Goal: Information Seeking & Learning: Compare options

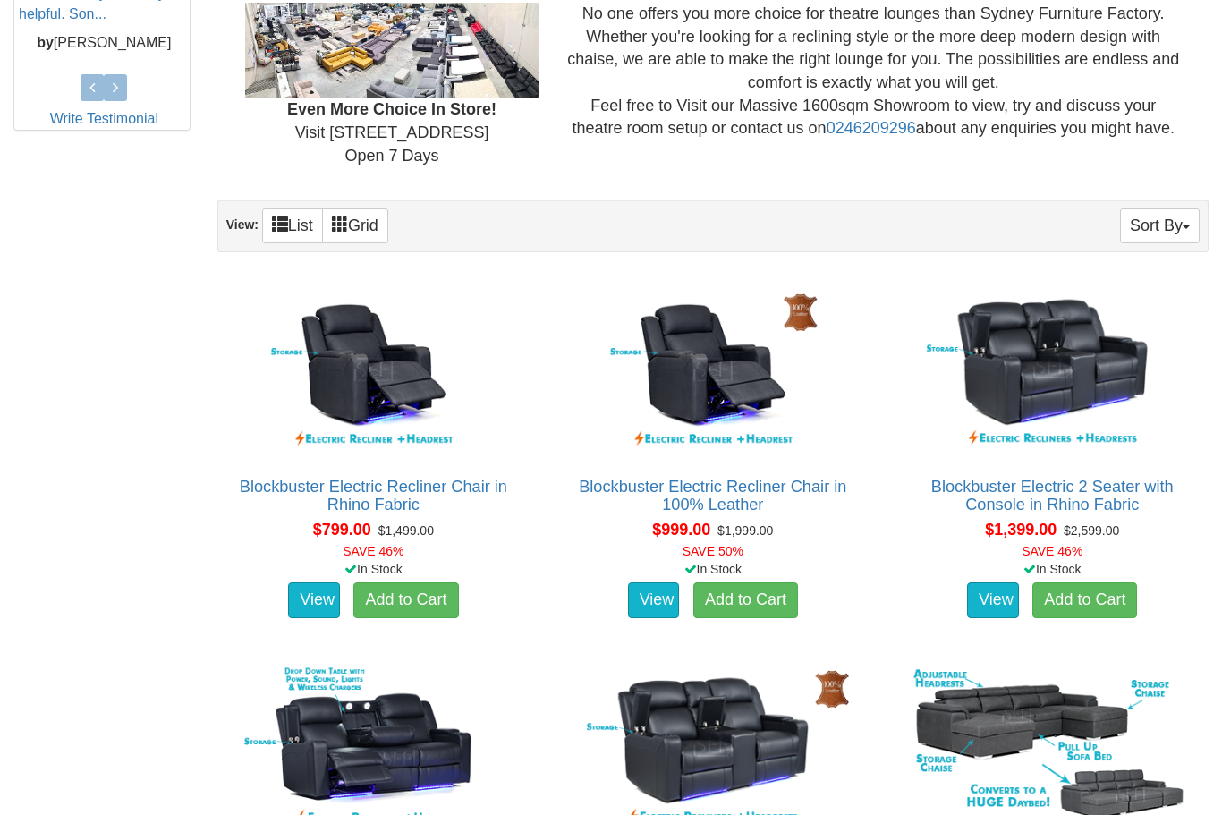
scroll to position [949, 0]
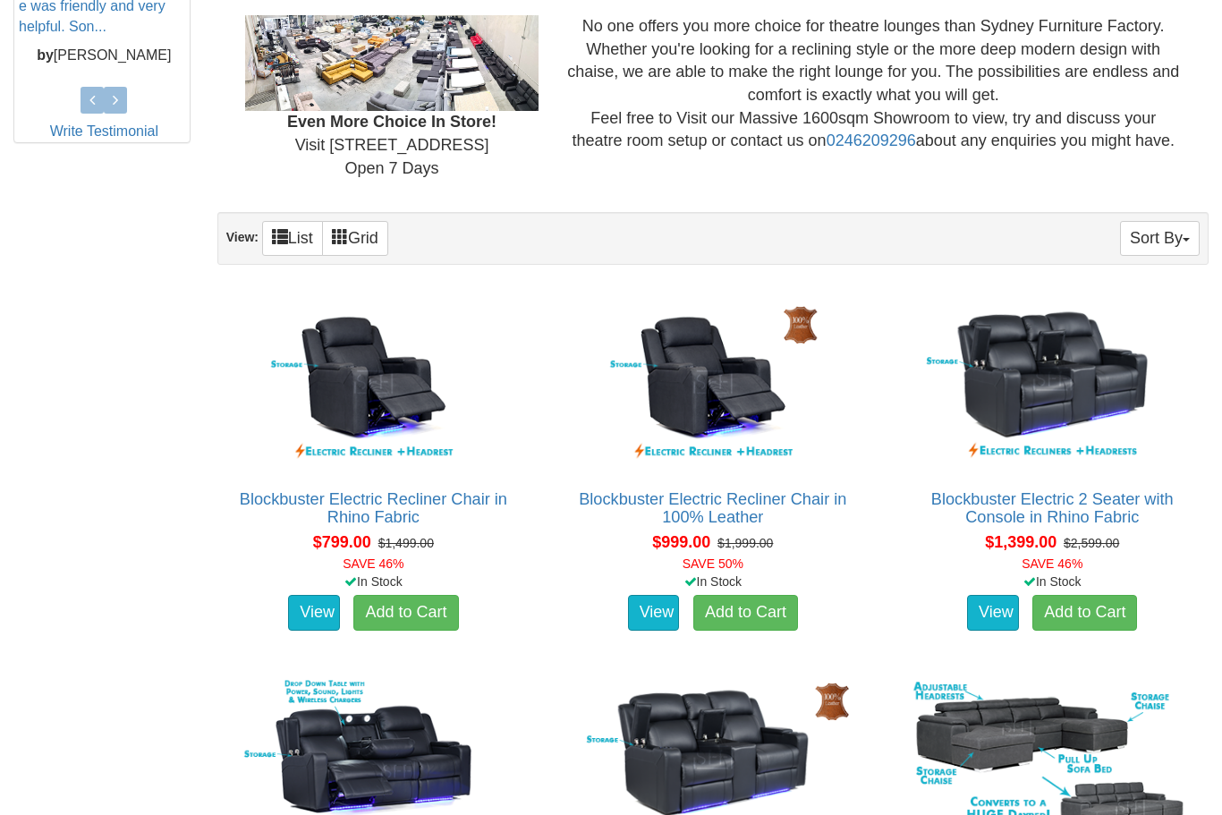
click at [651, 617] on link "View" at bounding box center [654, 613] width 52 height 36
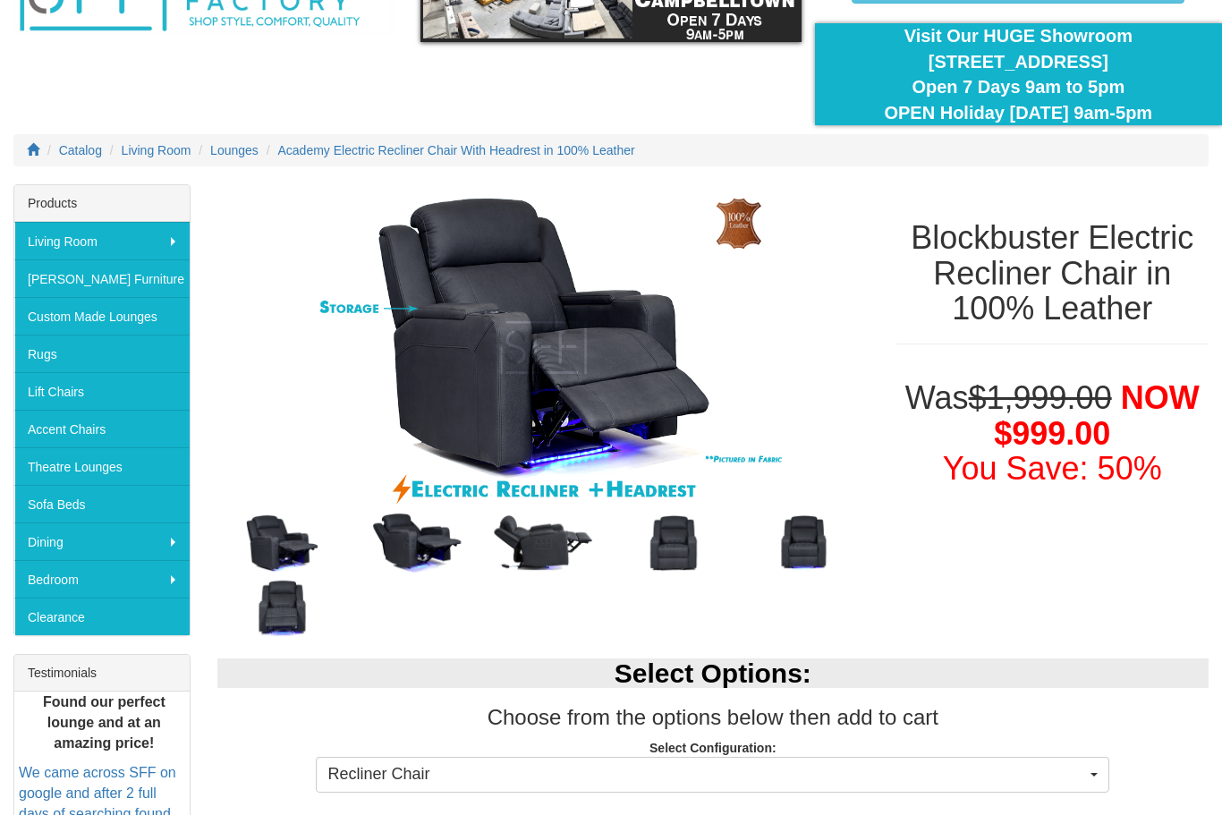
scroll to position [131, 0]
click at [438, 543] on img at bounding box center [412, 543] width 131 height 65
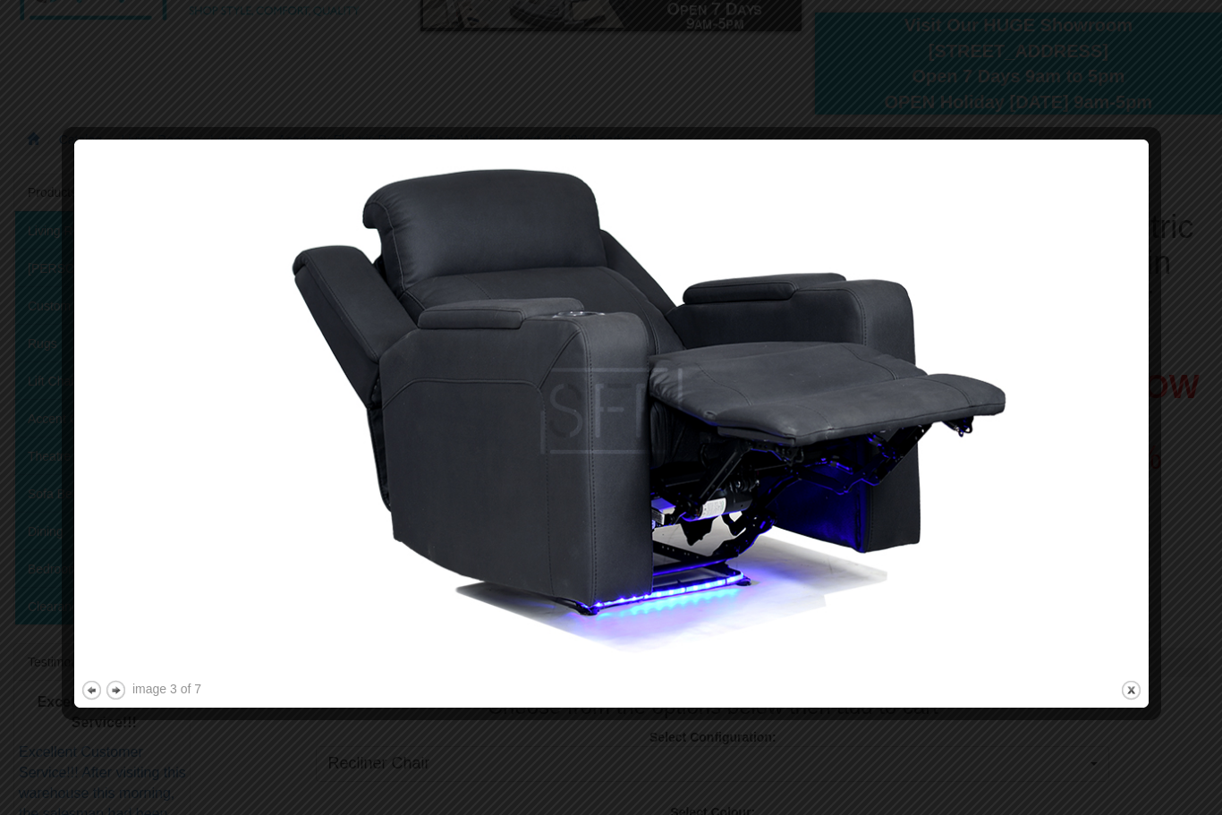
scroll to position [120, 0]
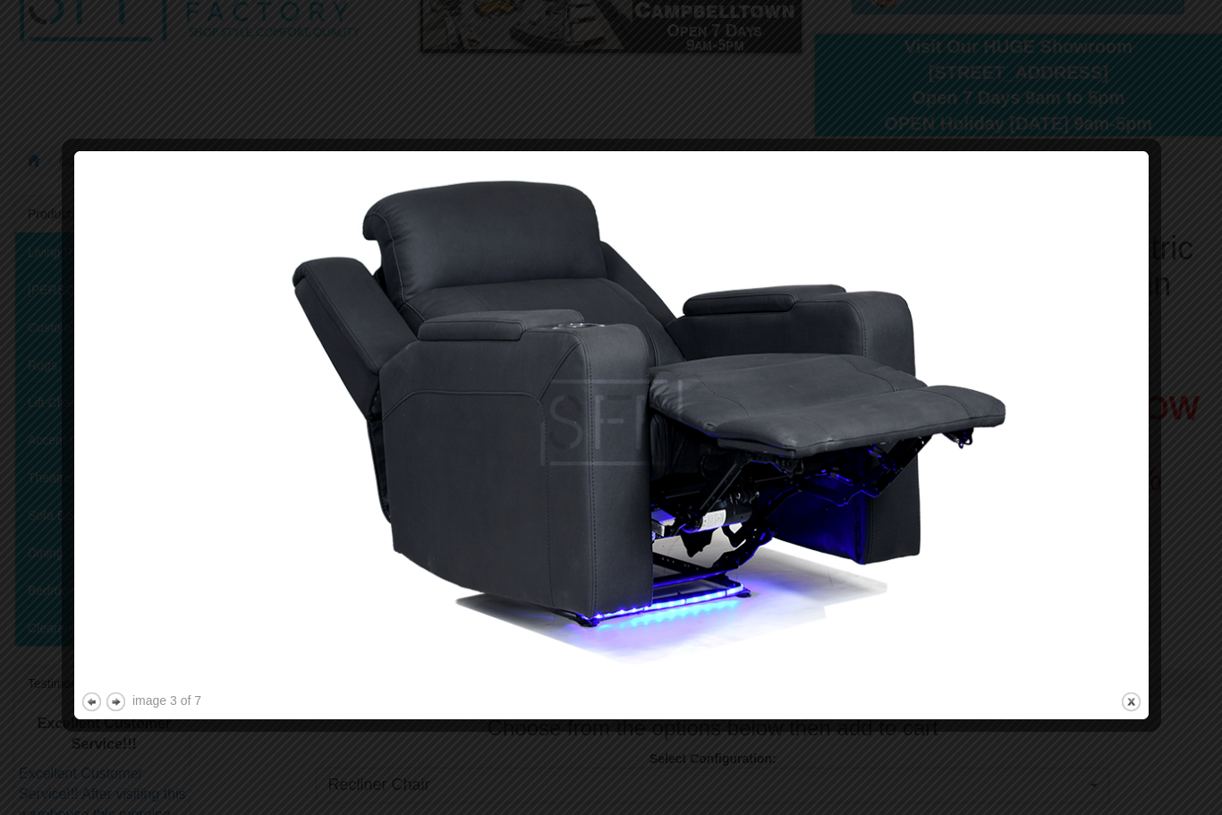
click at [763, 477] on img at bounding box center [612, 422] width 1062 height 531
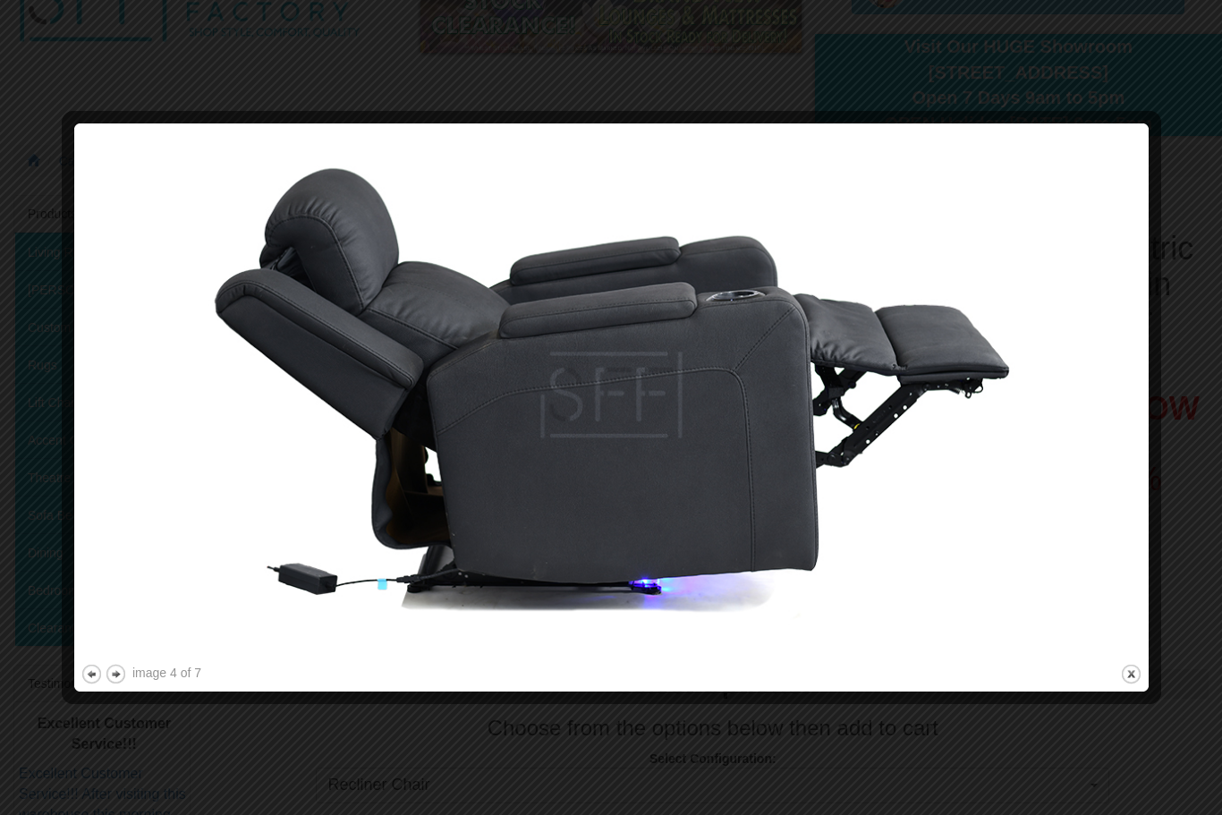
click at [850, 394] on img at bounding box center [612, 395] width 1062 height 531
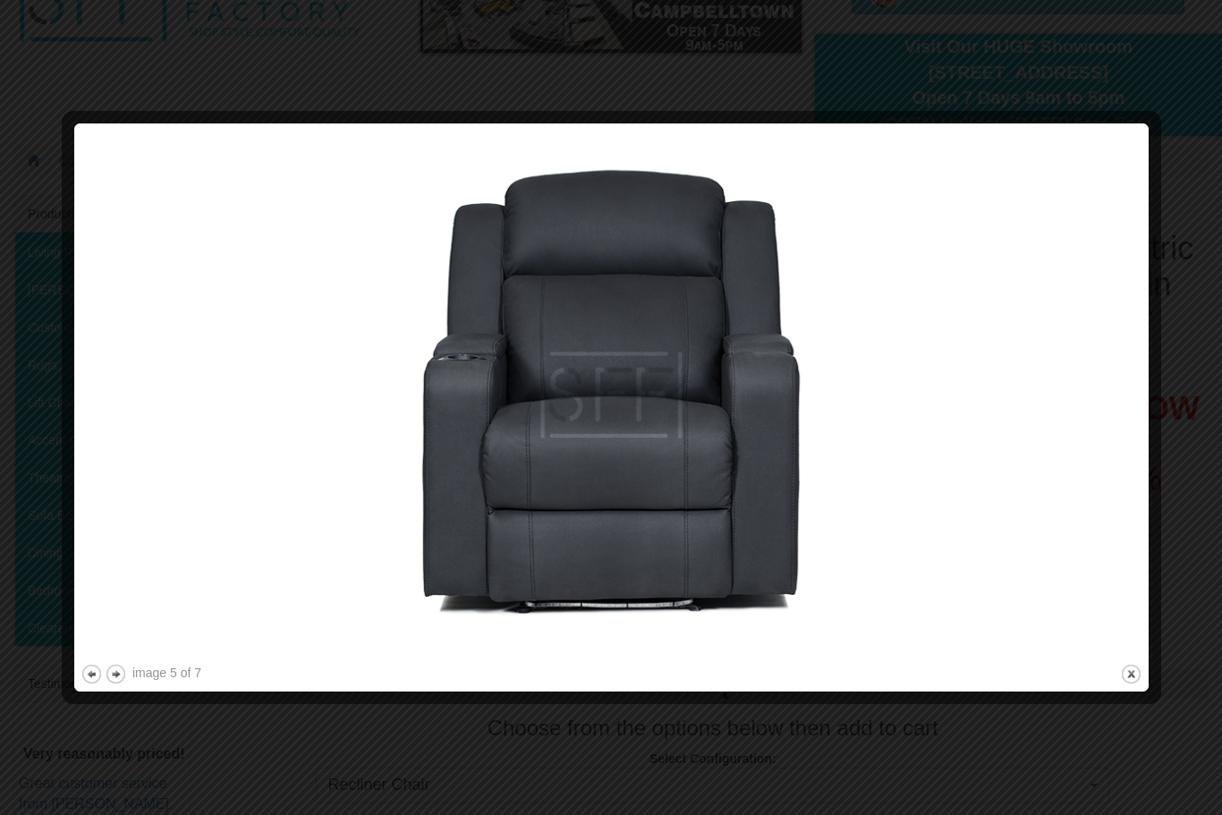
click at [818, 418] on img at bounding box center [612, 395] width 1062 height 531
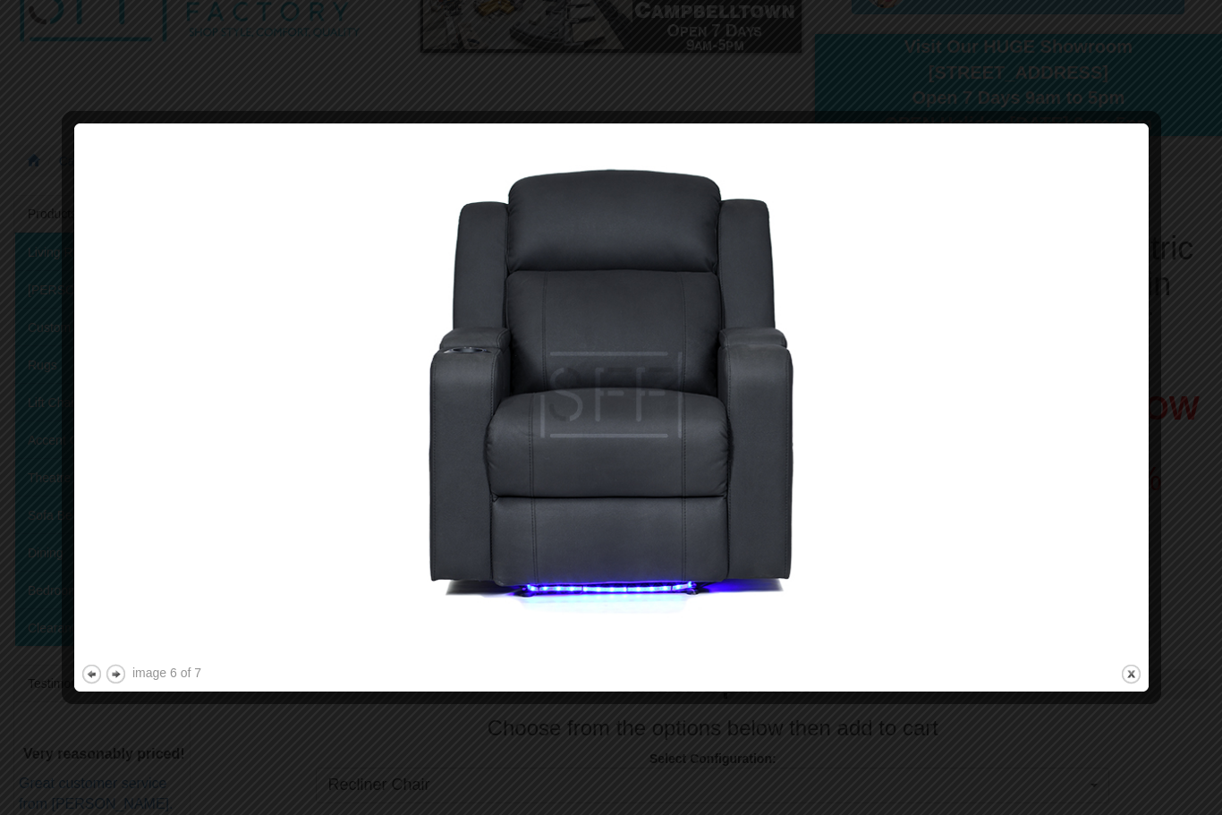
click at [798, 418] on img at bounding box center [612, 395] width 1062 height 531
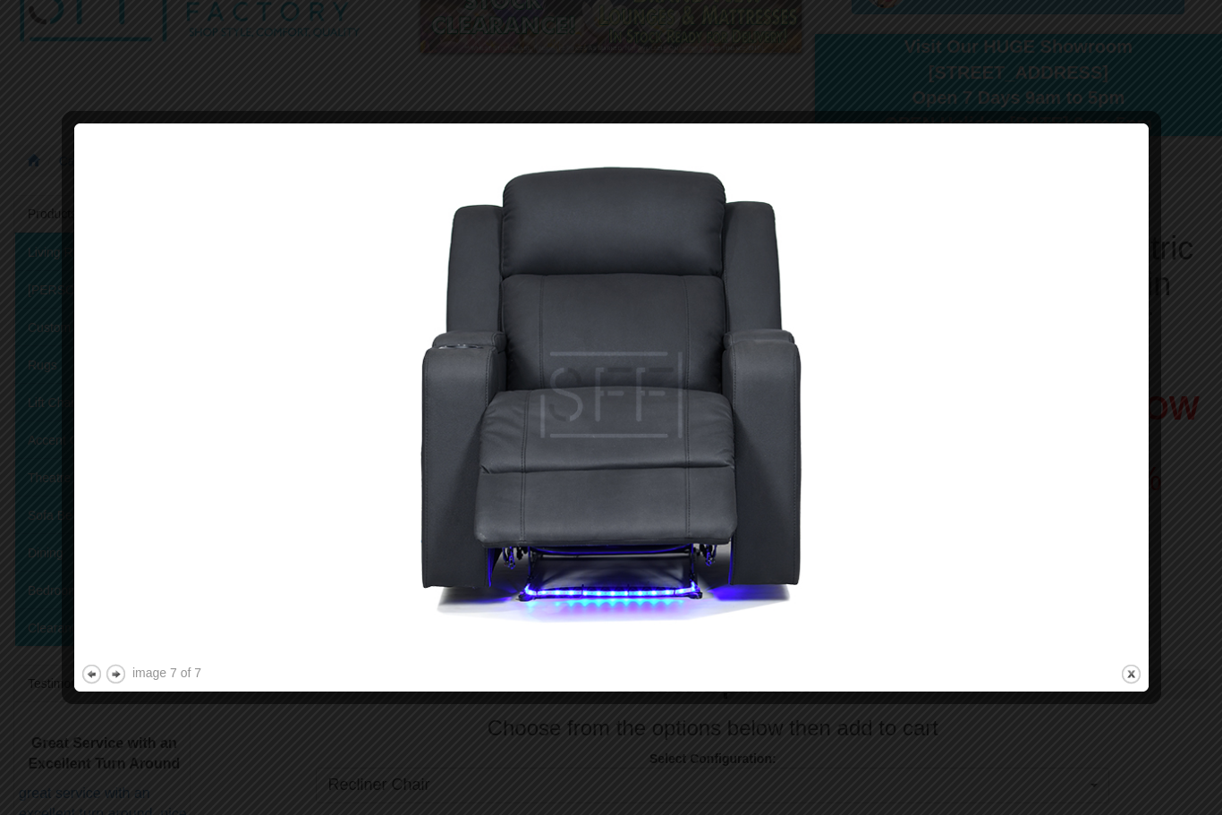
click at [792, 422] on img at bounding box center [612, 395] width 1062 height 531
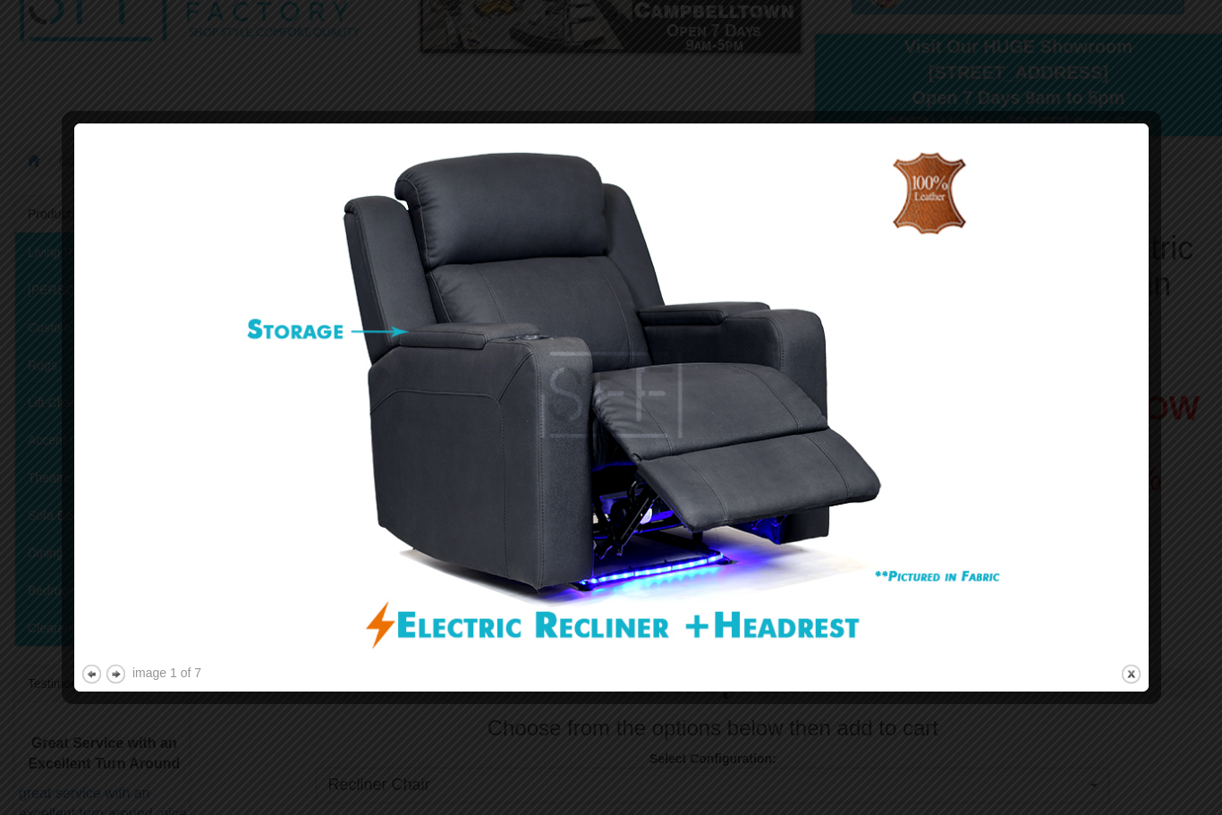
click at [783, 426] on img at bounding box center [612, 395] width 1062 height 531
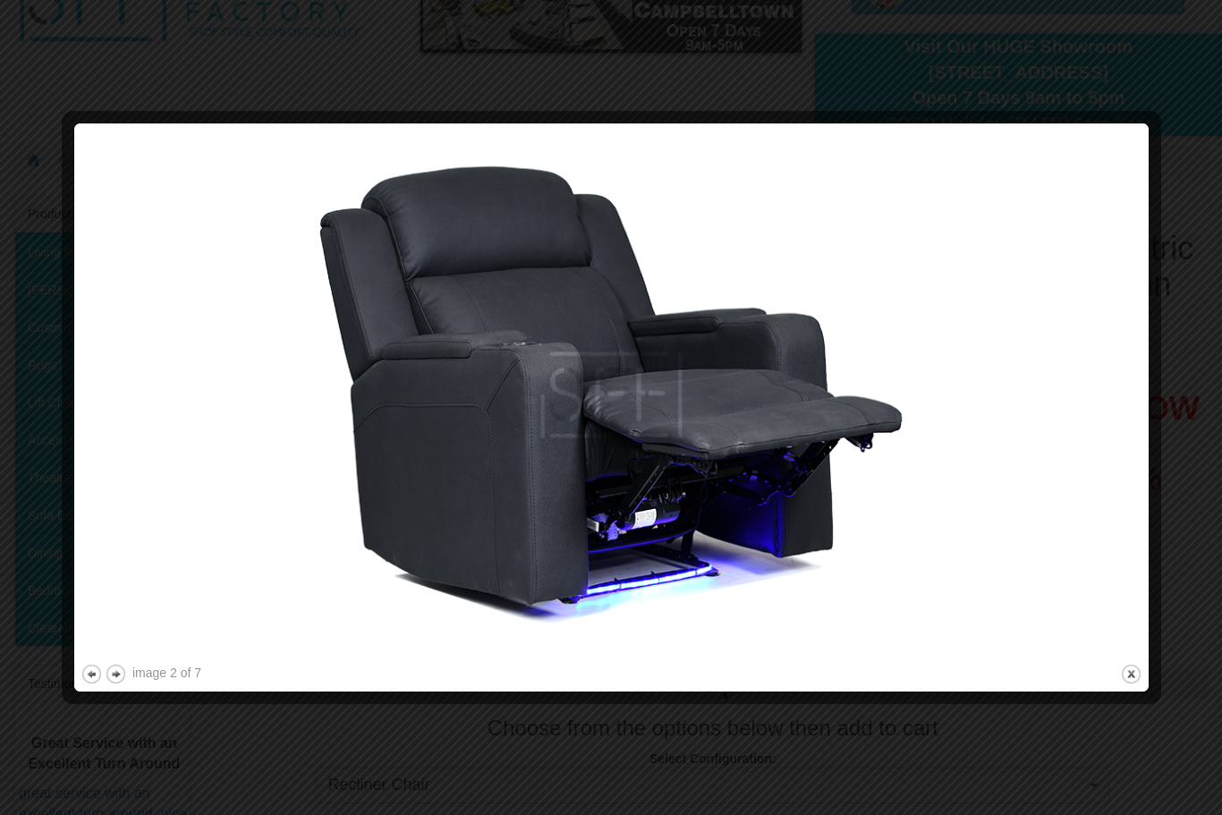
click at [824, 405] on img at bounding box center [612, 395] width 1062 height 531
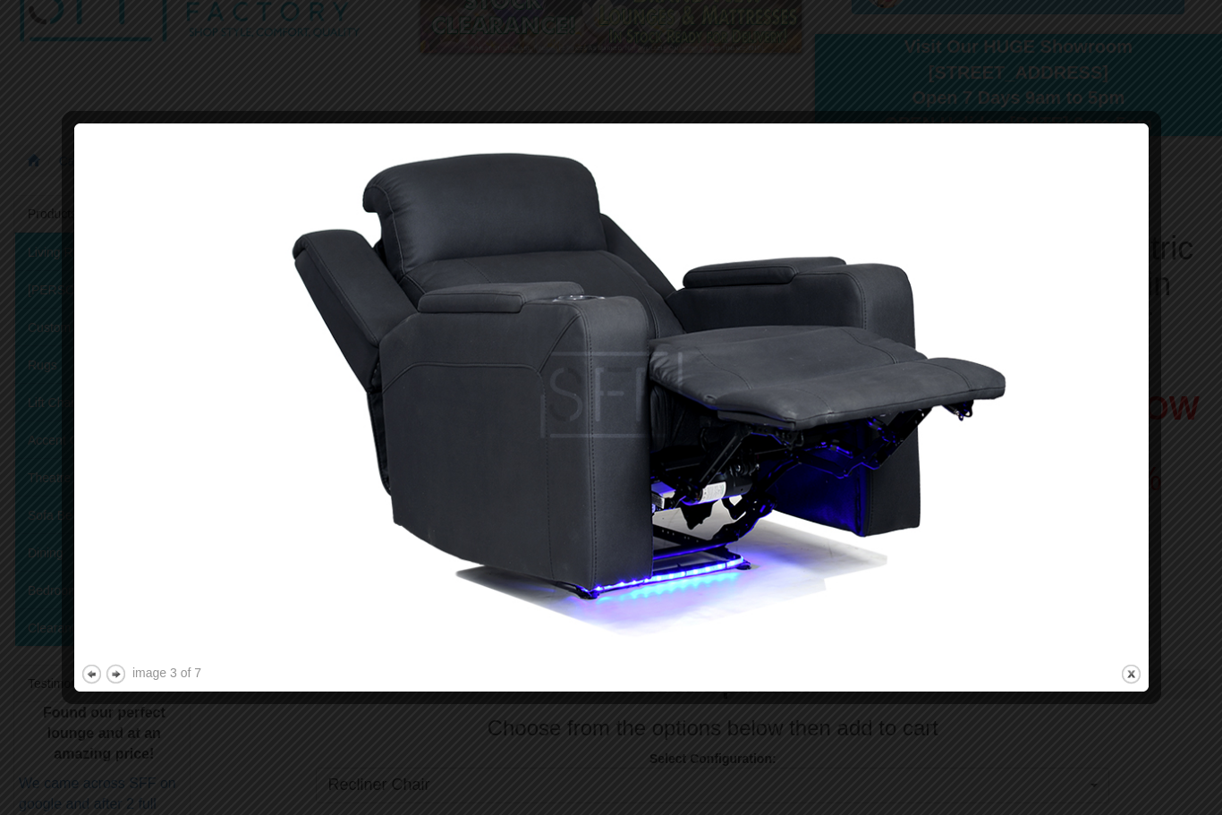
click at [805, 395] on img at bounding box center [612, 395] width 1062 height 531
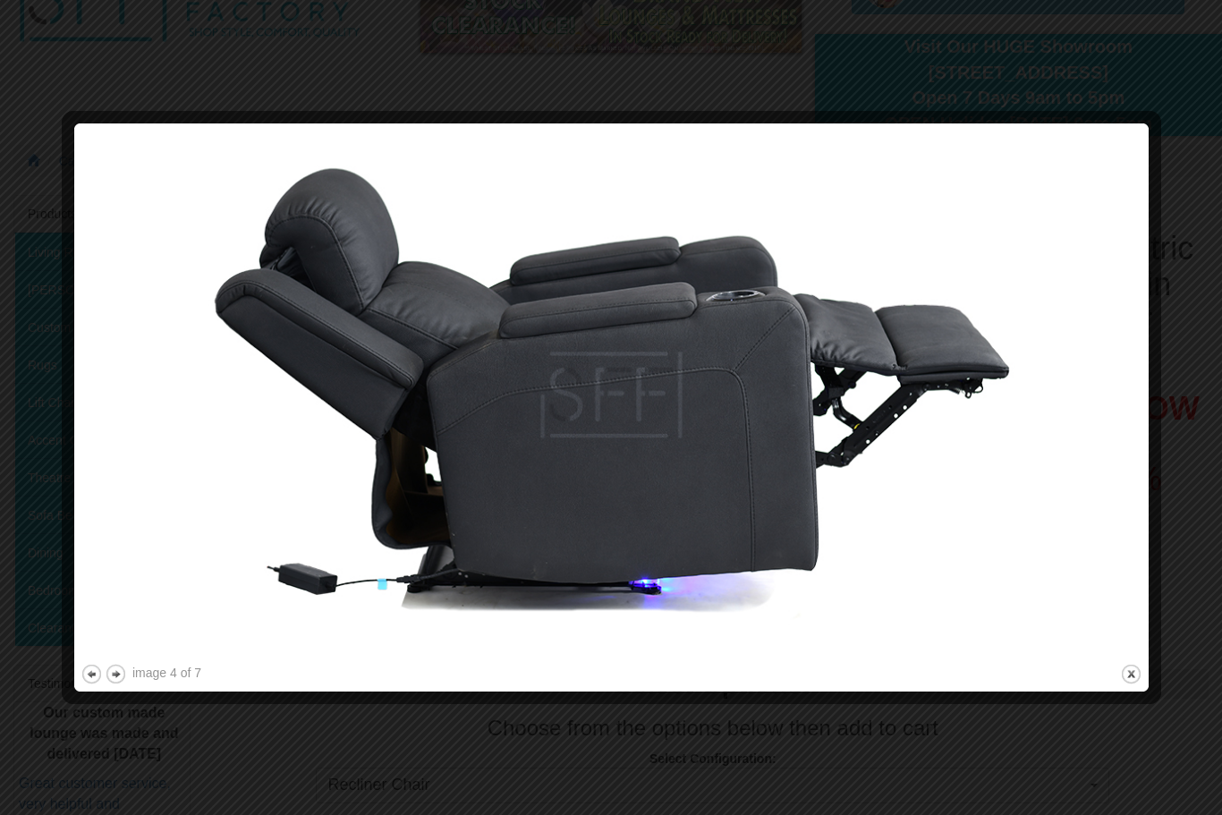
click at [756, 421] on img at bounding box center [612, 395] width 1062 height 531
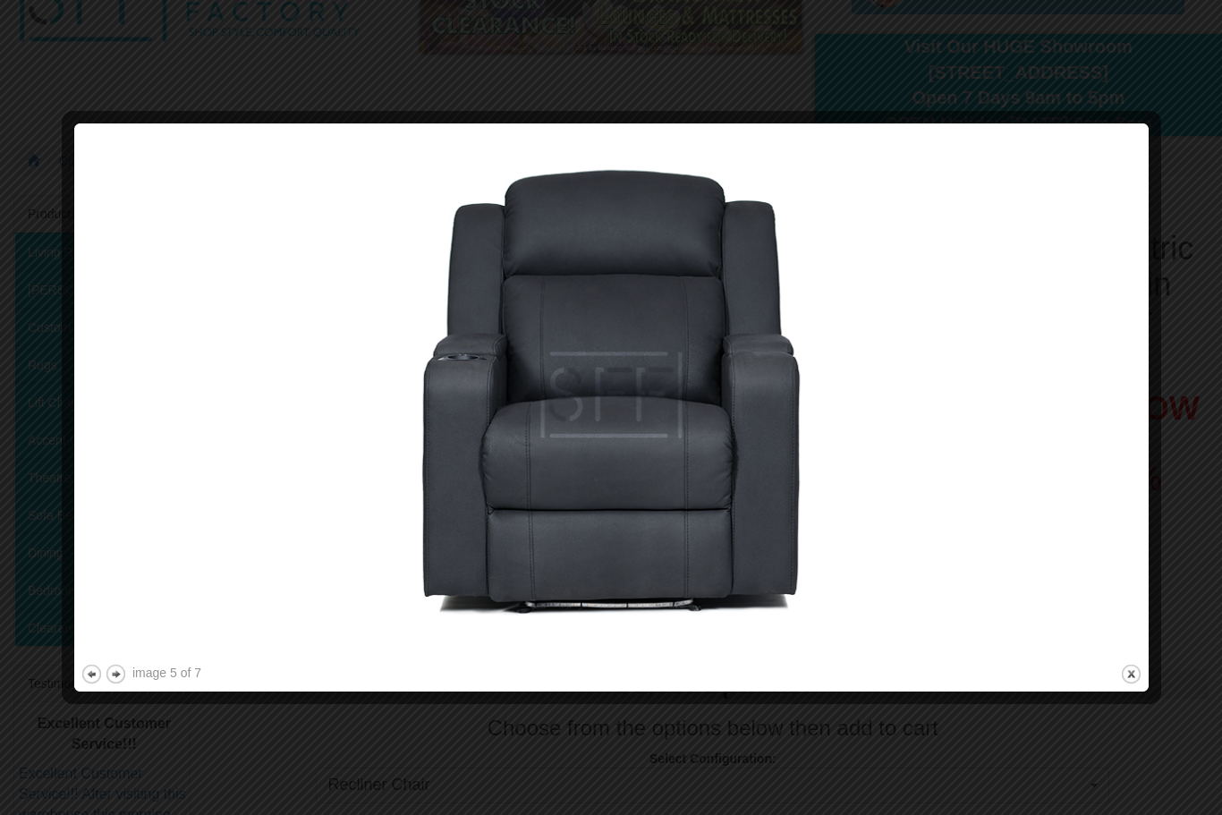
click at [725, 433] on img at bounding box center [612, 395] width 1062 height 531
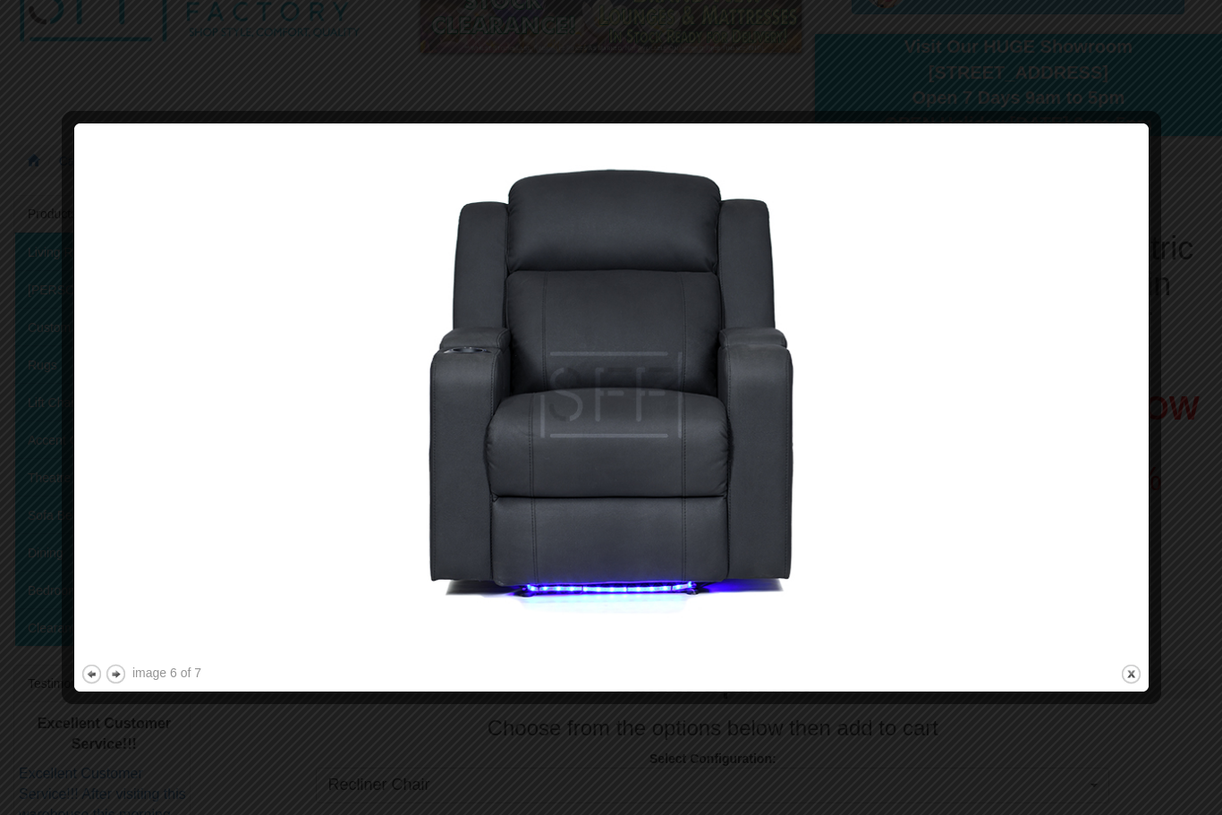
click at [732, 438] on img at bounding box center [612, 395] width 1062 height 531
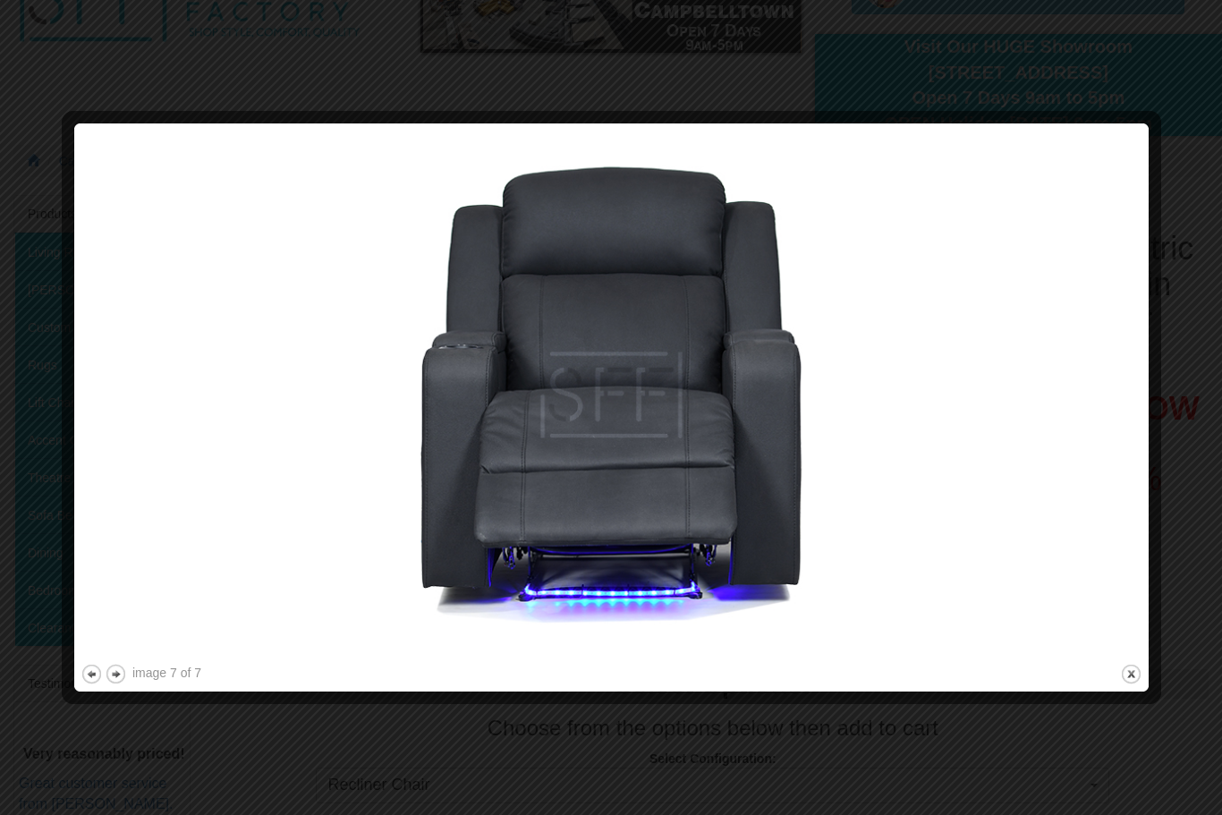
click at [715, 441] on img at bounding box center [612, 395] width 1062 height 531
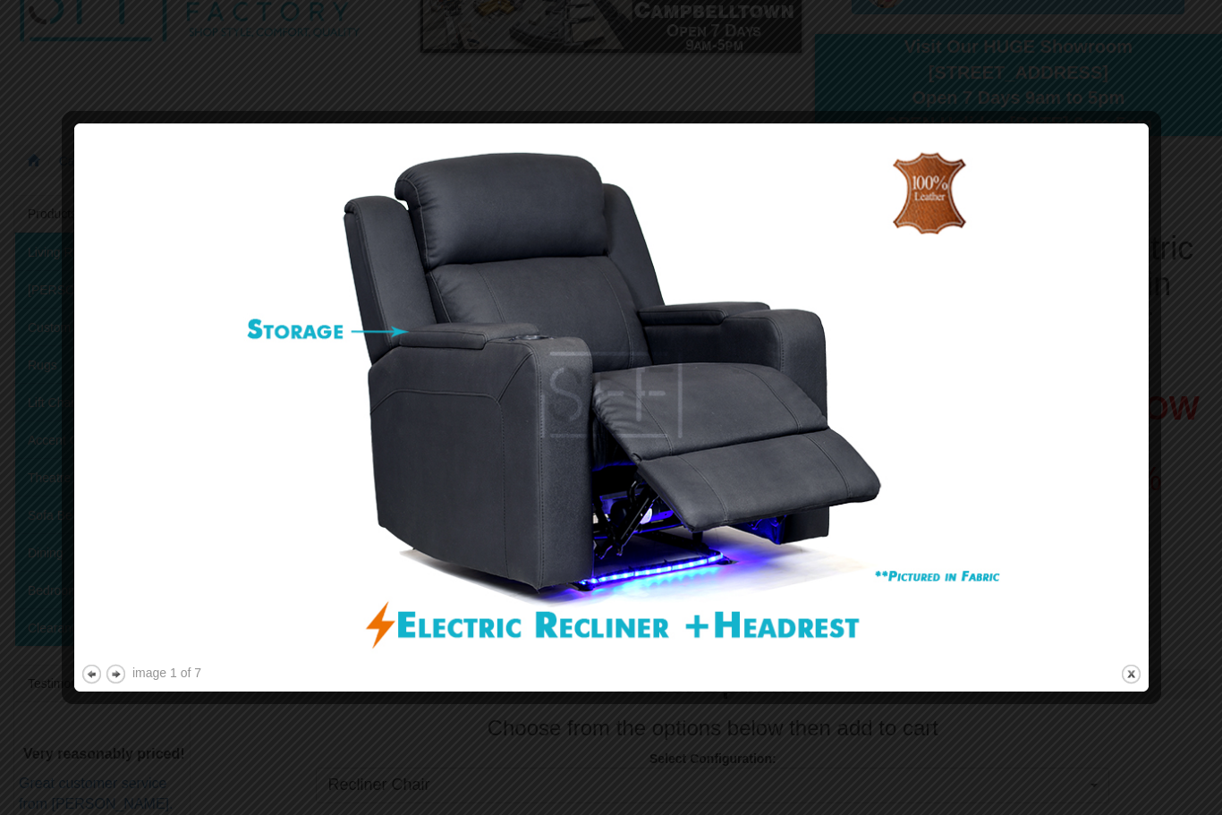
click at [735, 436] on img at bounding box center [612, 395] width 1062 height 531
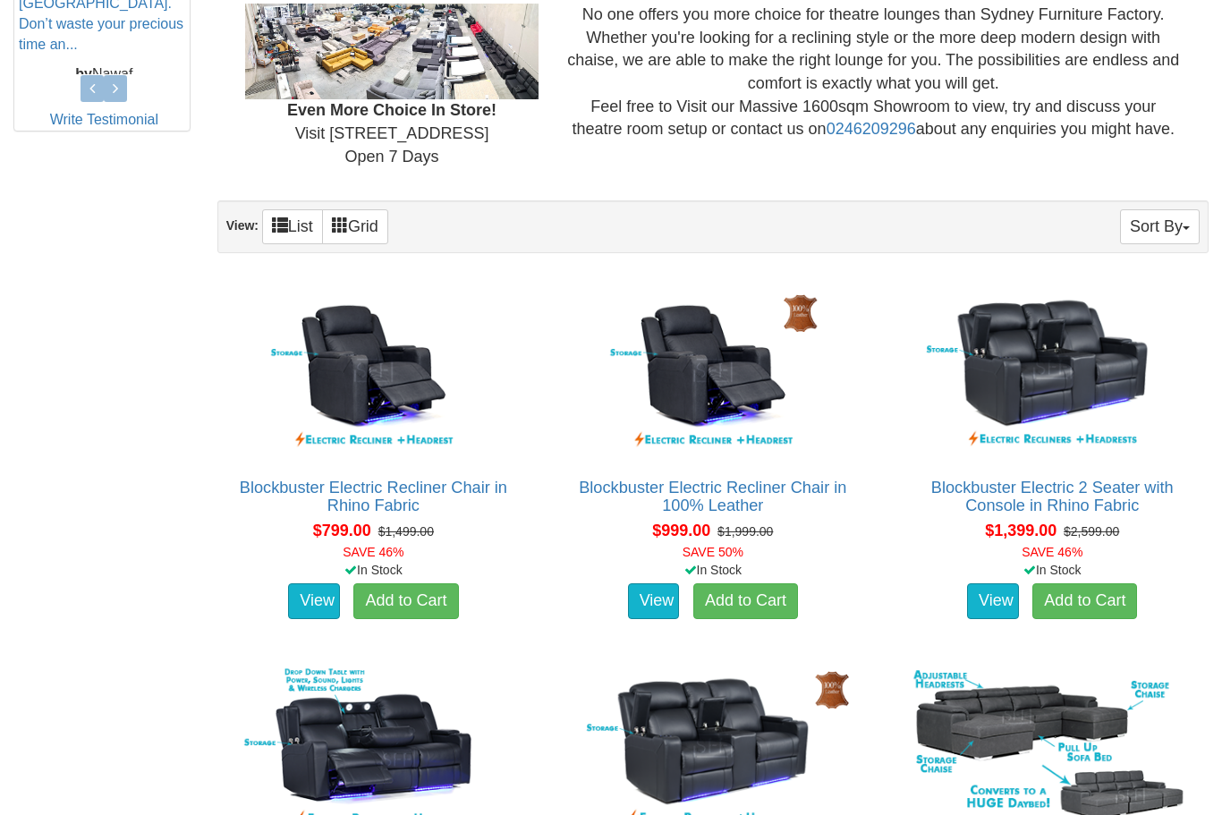
scroll to position [948, 0]
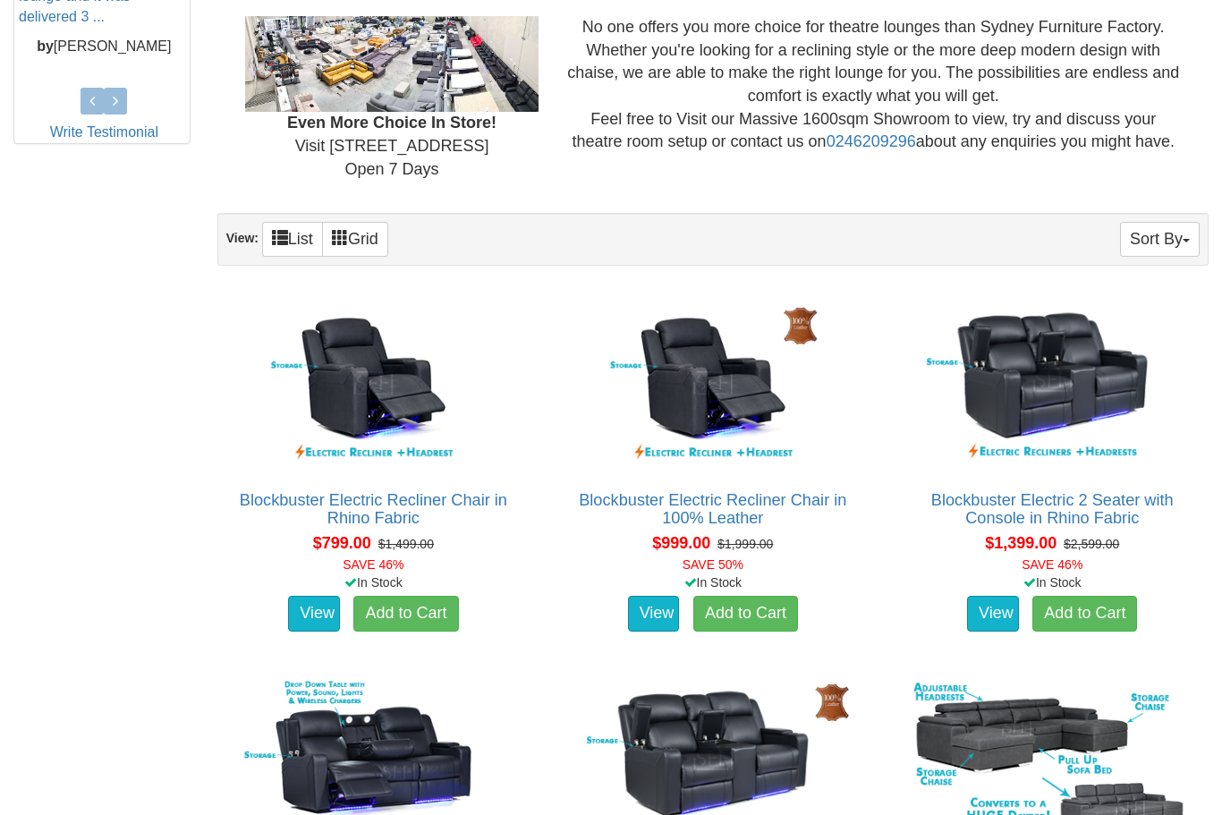
click at [307, 618] on link "View" at bounding box center [314, 614] width 52 height 36
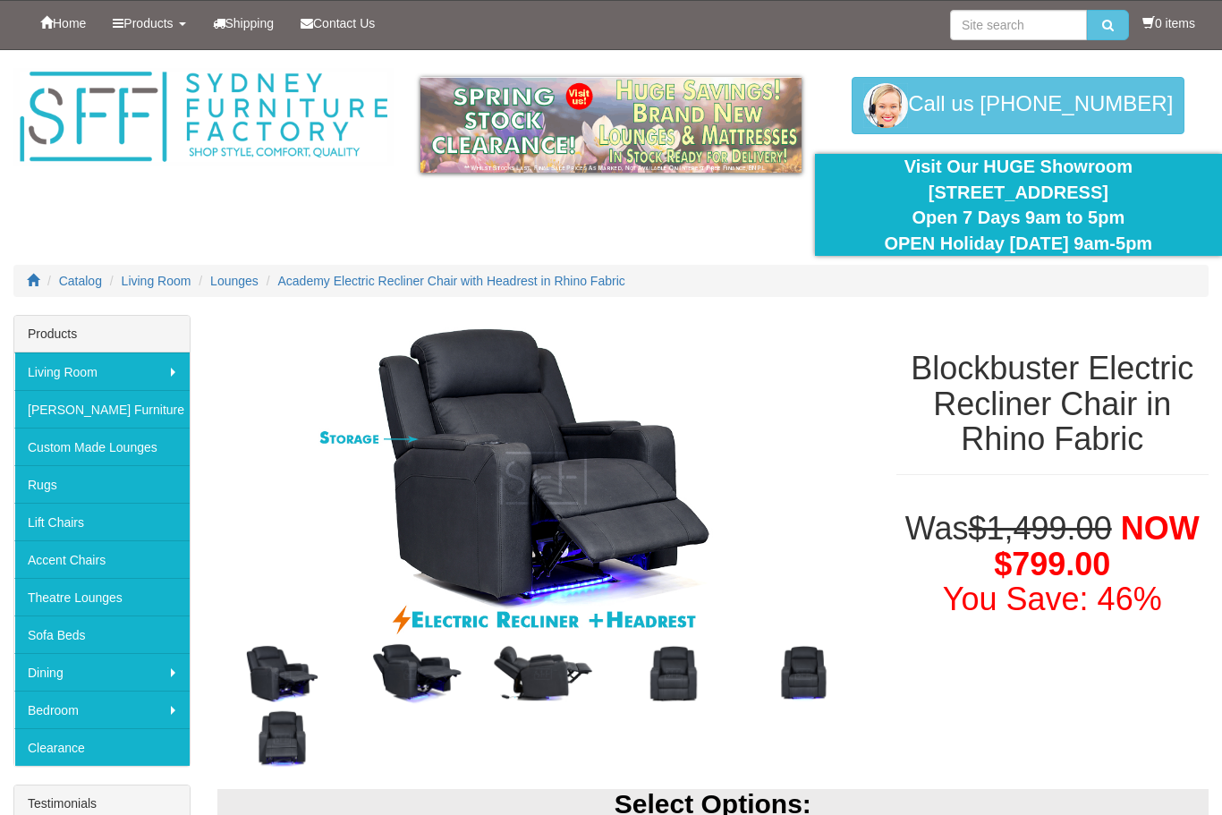
click at [68, 599] on link "Theatre Lounges" at bounding box center [101, 597] width 175 height 38
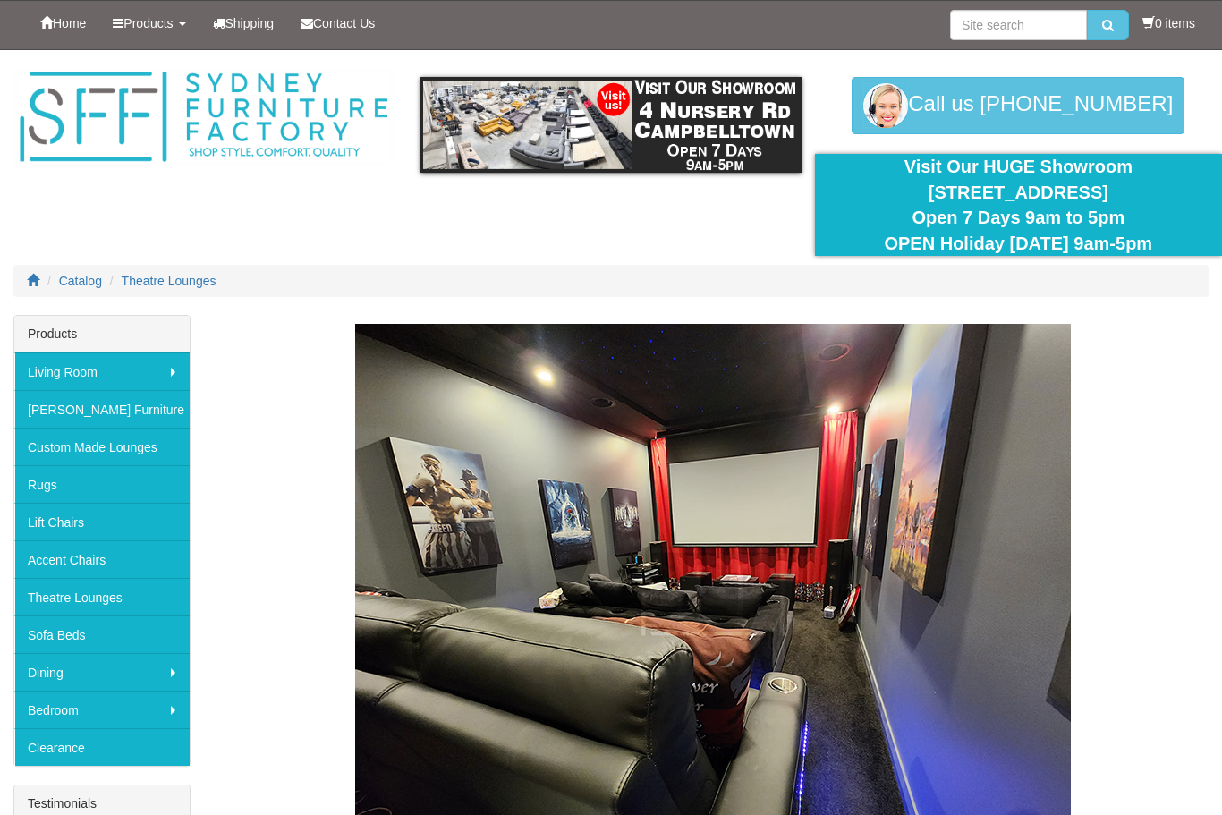
click at [53, 591] on link "Theatre Lounges" at bounding box center [101, 597] width 175 height 38
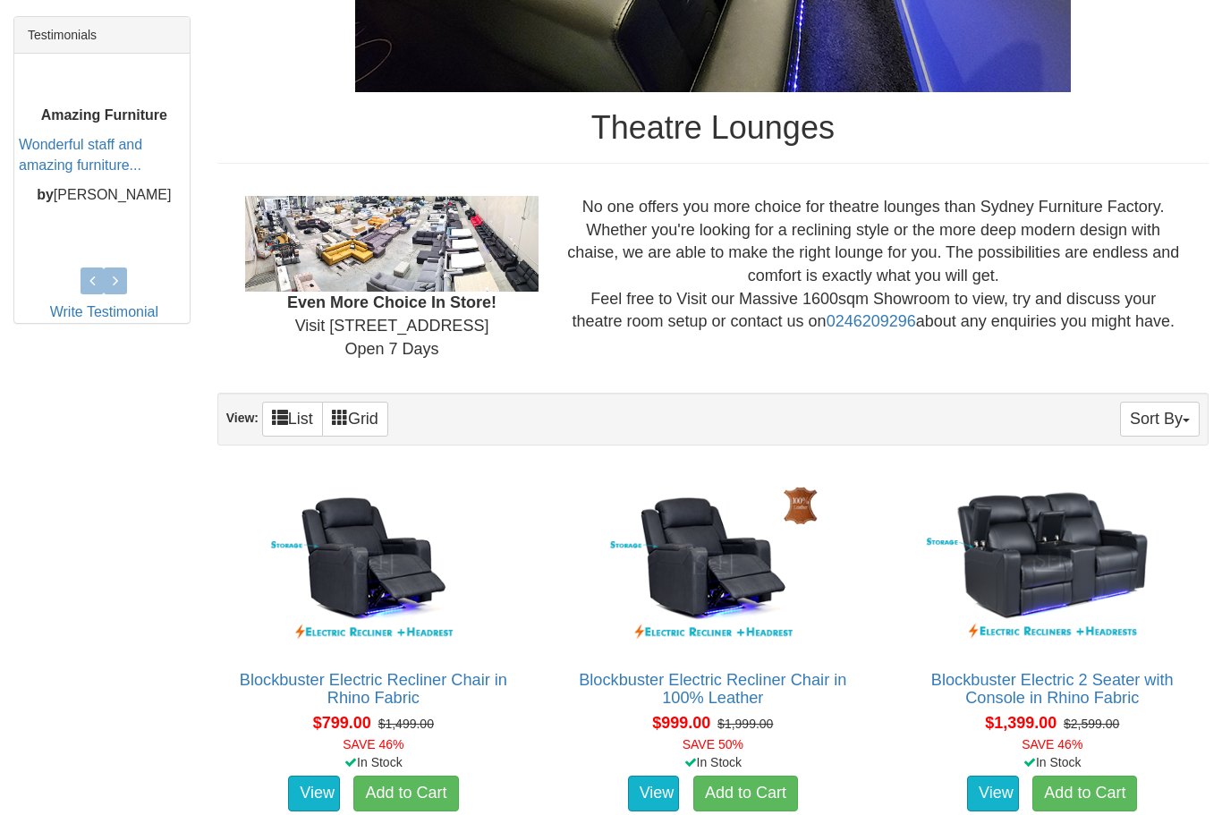
scroll to position [769, 0]
click at [380, 570] on img at bounding box center [373, 562] width 293 height 179
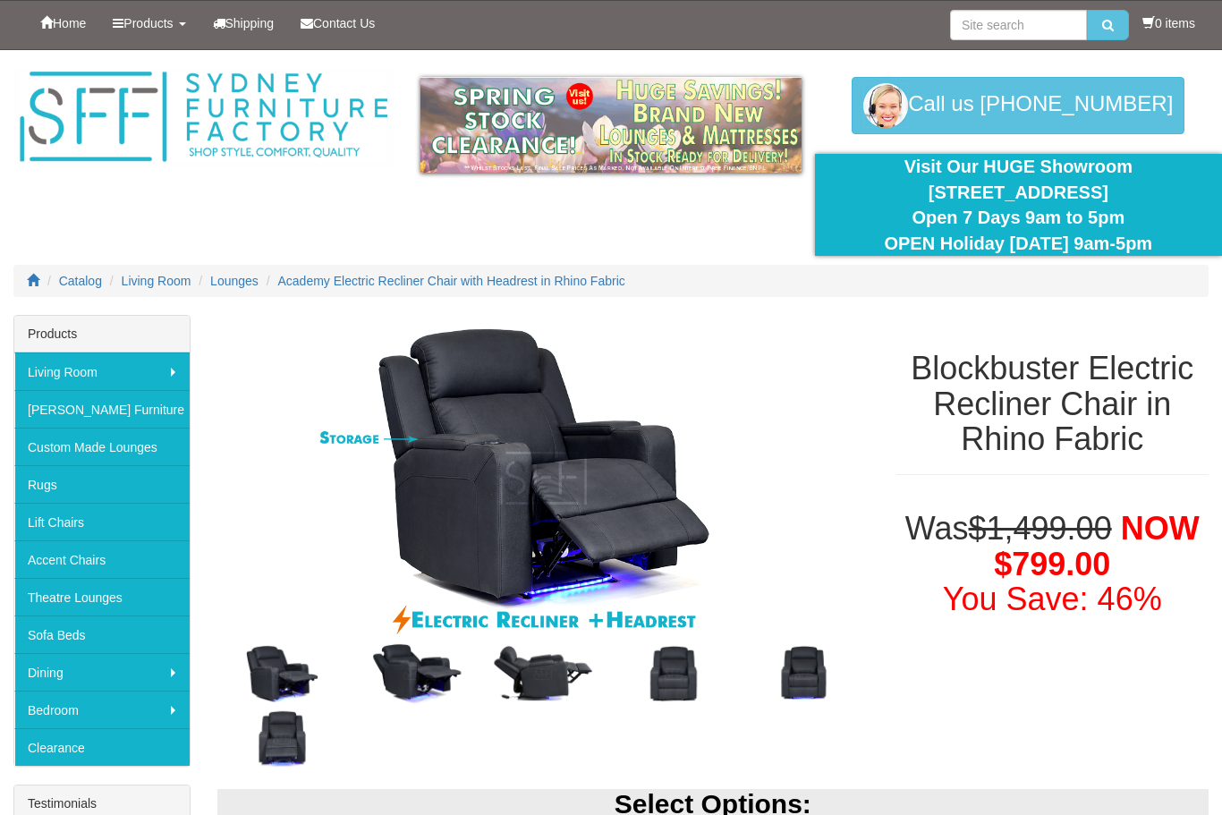
click at [412, 667] on img at bounding box center [412, 674] width 131 height 65
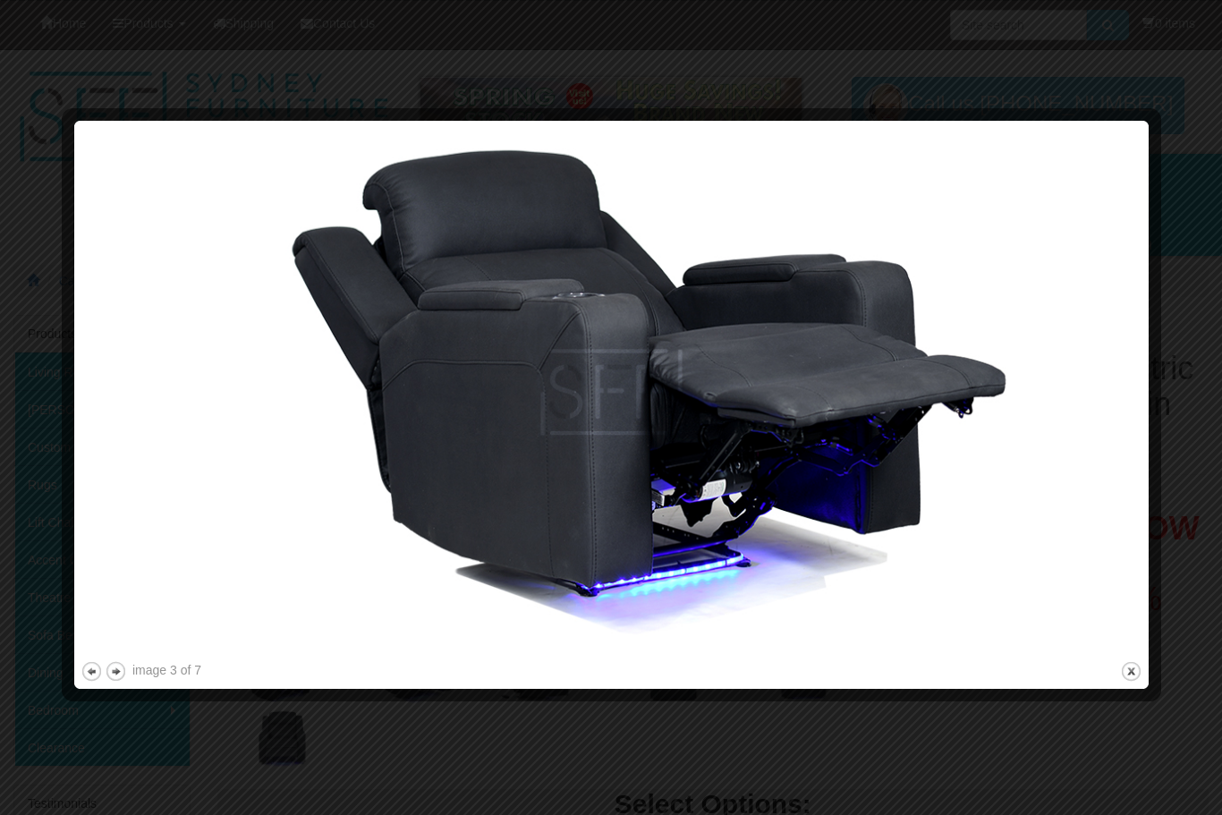
click at [918, 411] on img at bounding box center [612, 392] width 1062 height 531
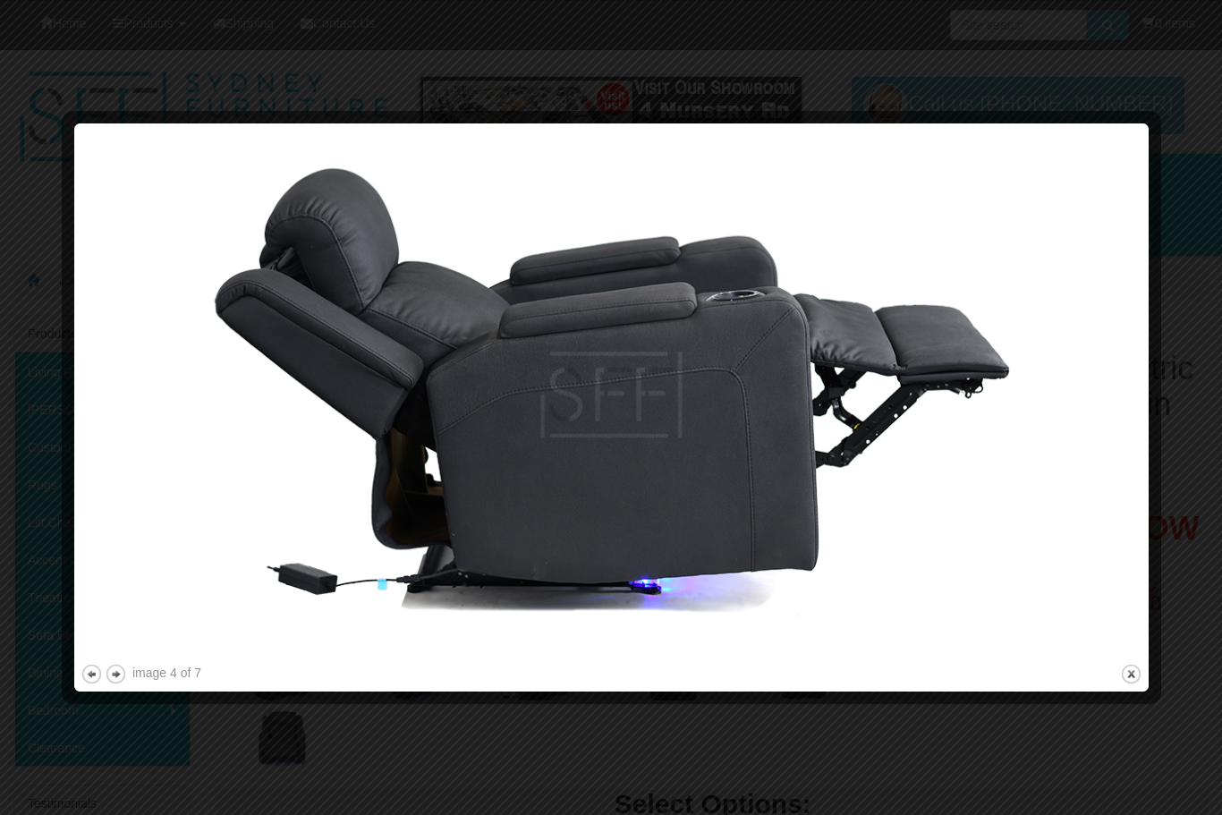
click at [926, 394] on img at bounding box center [612, 395] width 1062 height 531
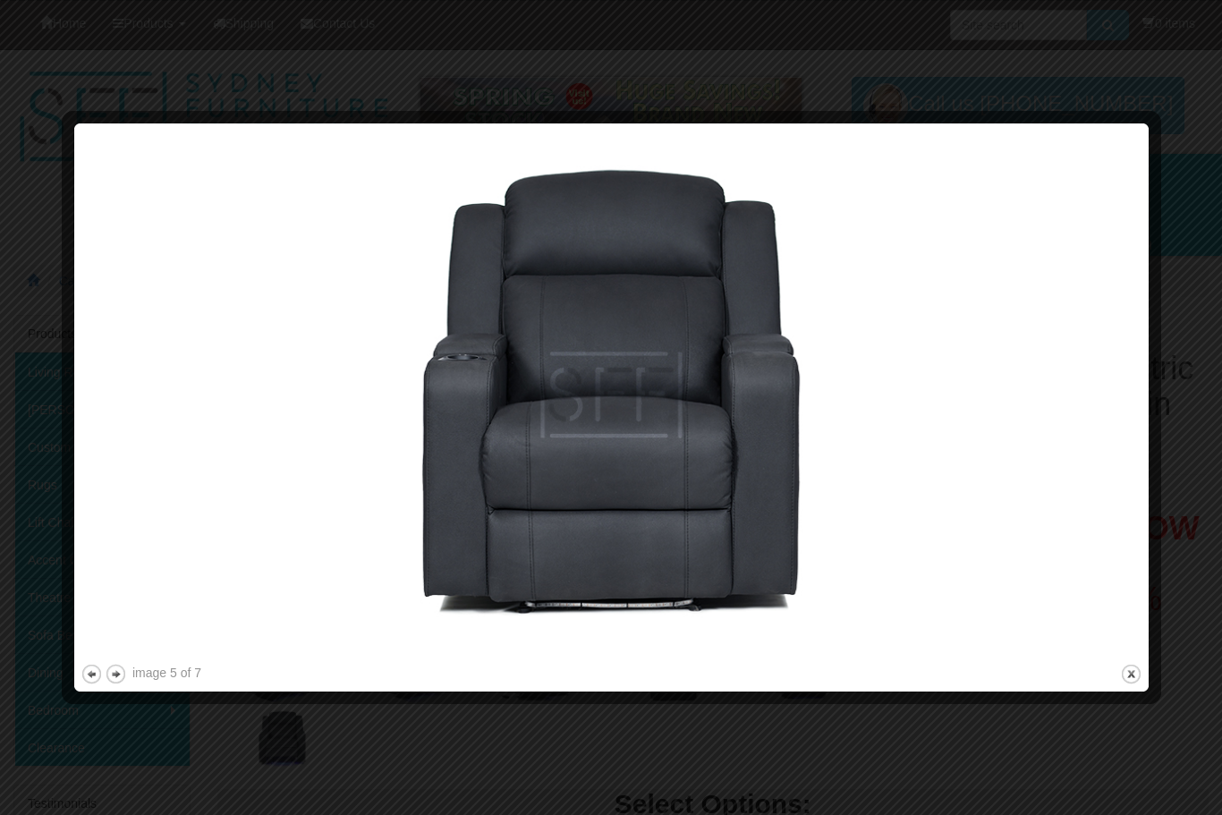
click at [878, 404] on img at bounding box center [612, 395] width 1062 height 531
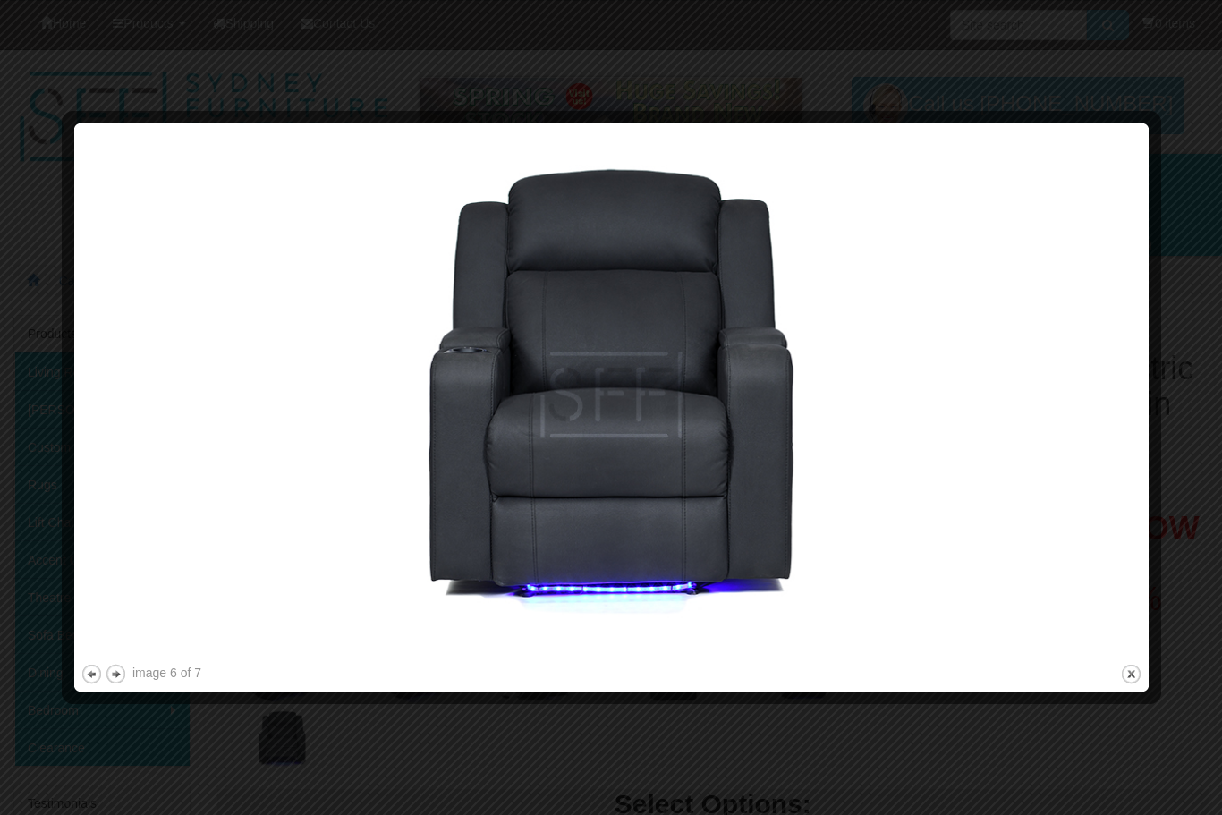
click at [887, 401] on img at bounding box center [612, 395] width 1062 height 531
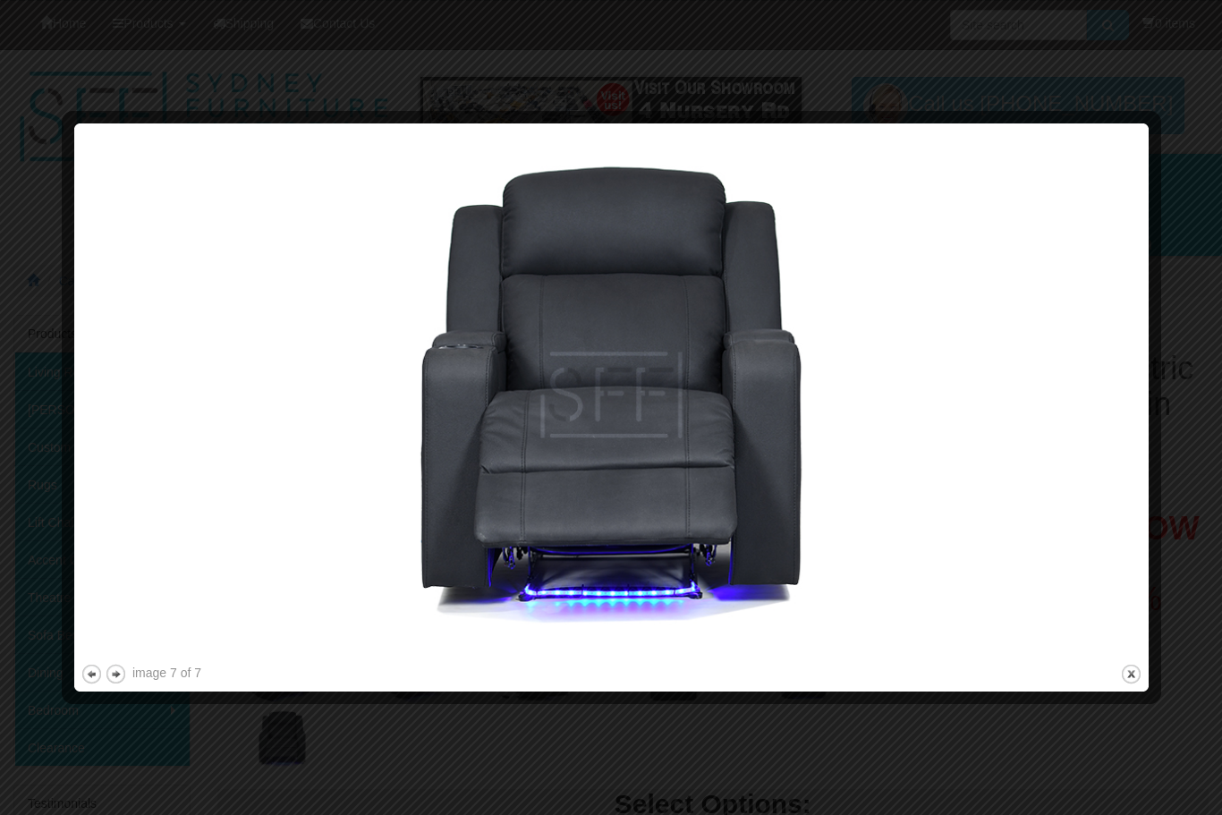
click at [782, 444] on img at bounding box center [612, 395] width 1062 height 531
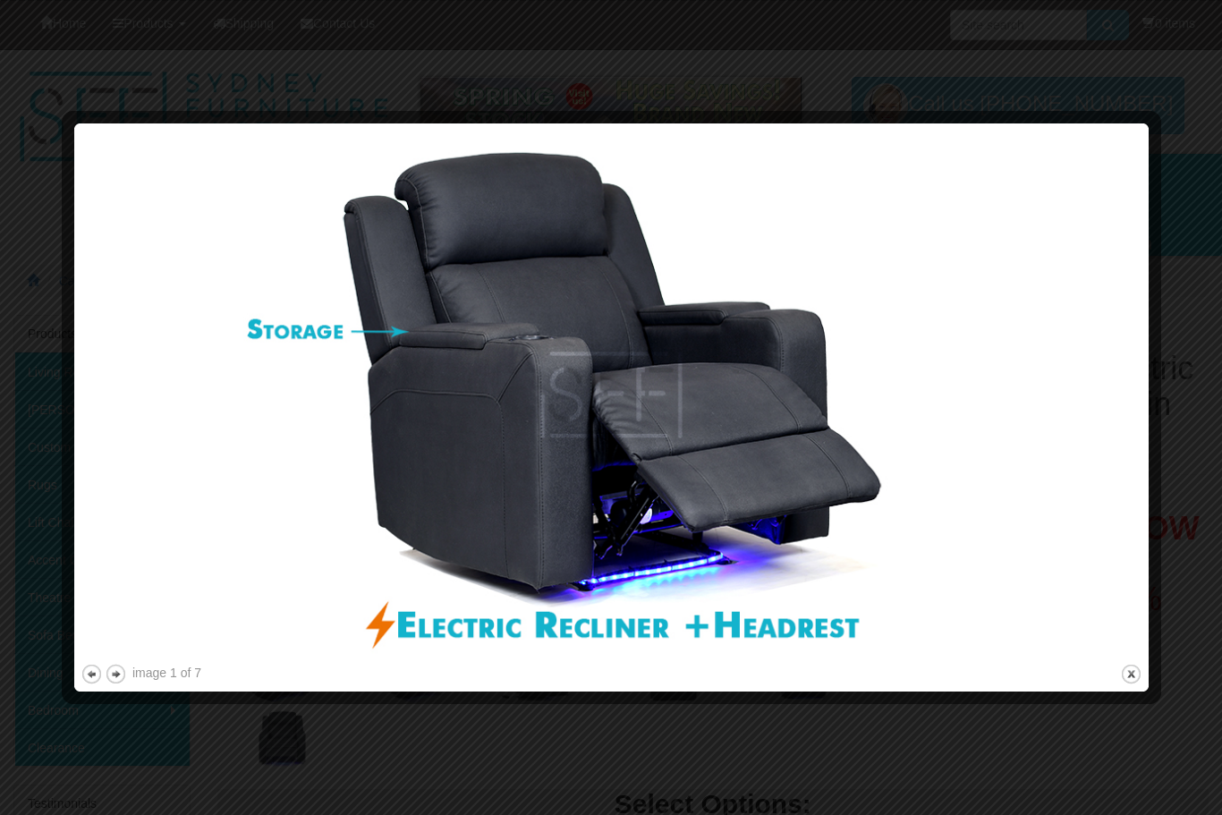
click at [833, 430] on img at bounding box center [612, 395] width 1062 height 531
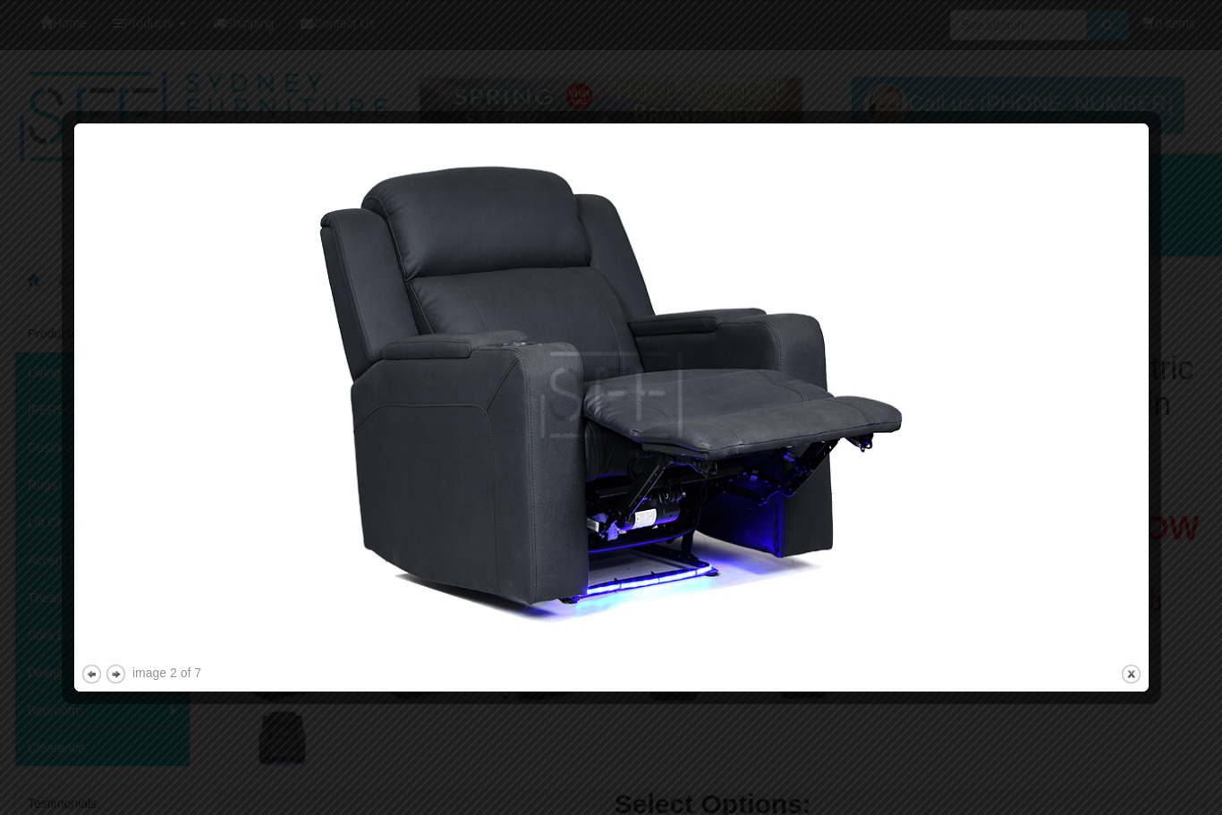
click at [819, 438] on img at bounding box center [612, 395] width 1062 height 531
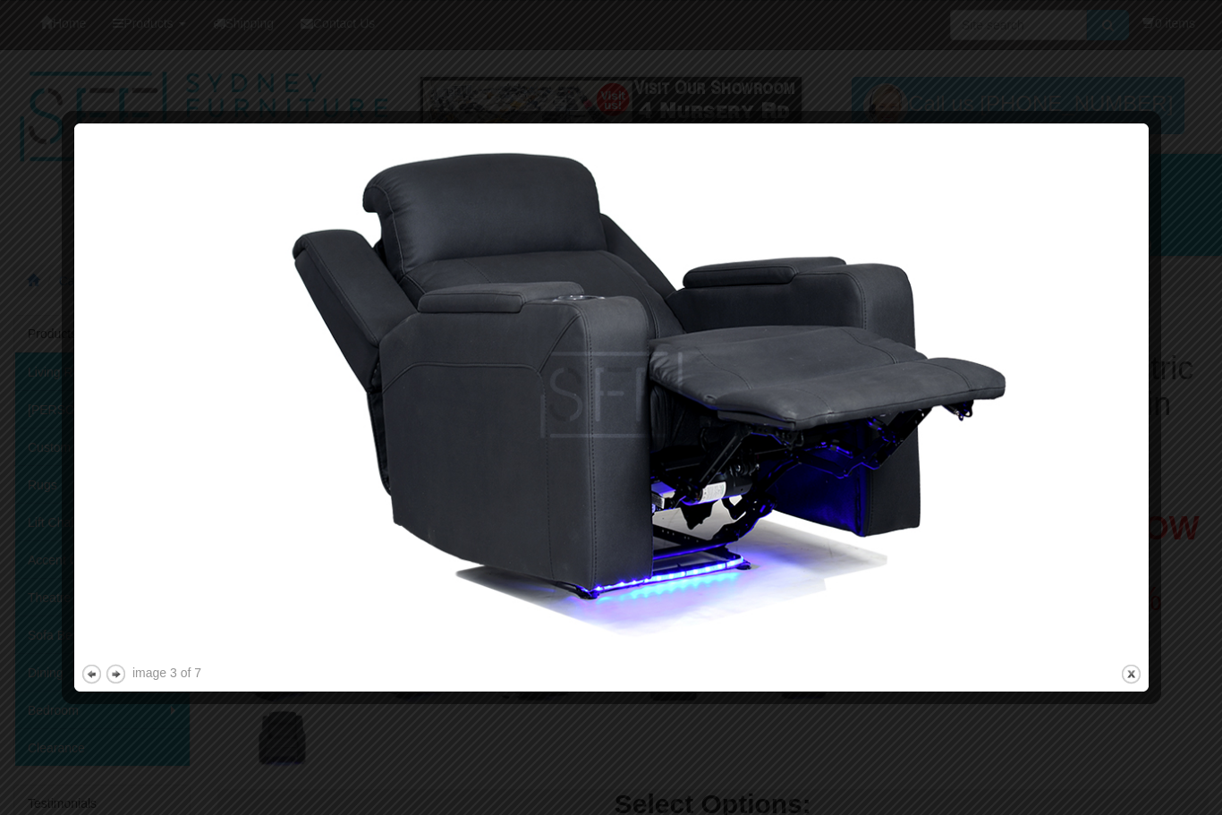
click at [844, 429] on img at bounding box center [612, 395] width 1062 height 531
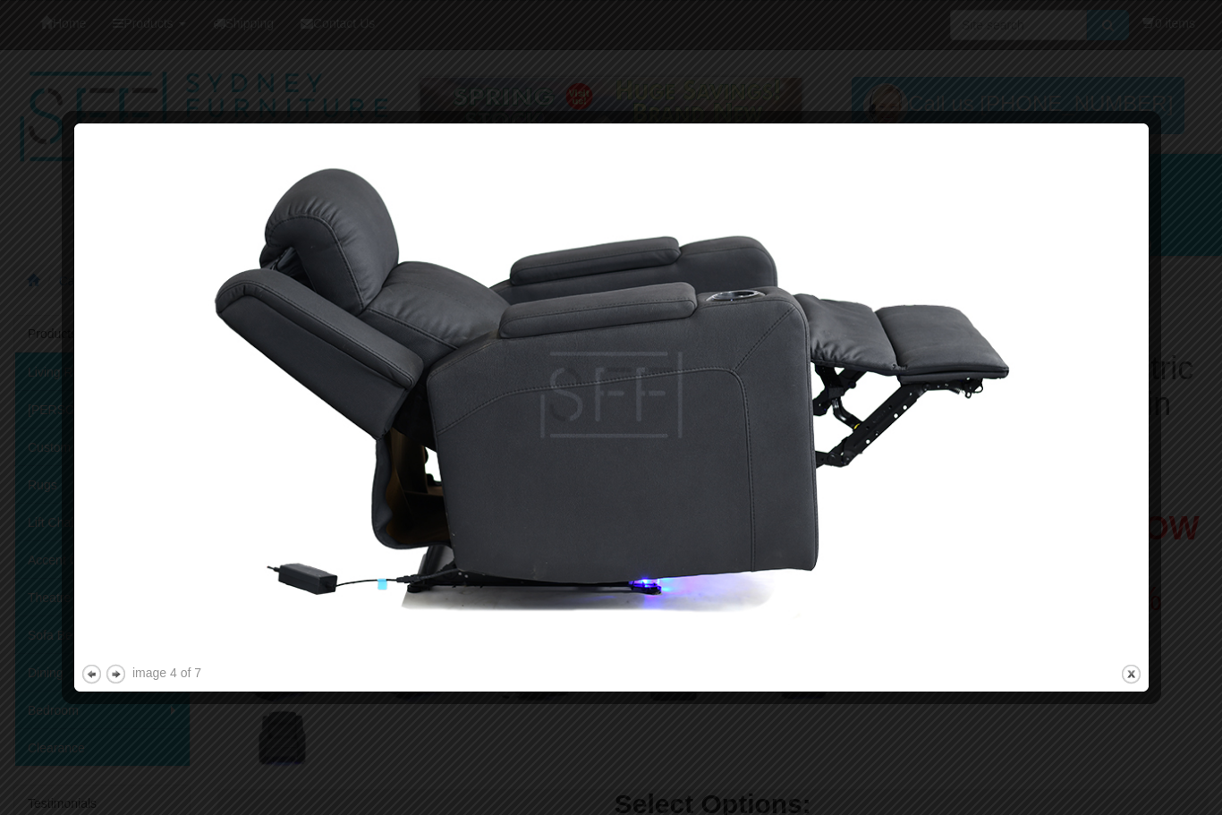
click at [792, 458] on img at bounding box center [612, 395] width 1062 height 531
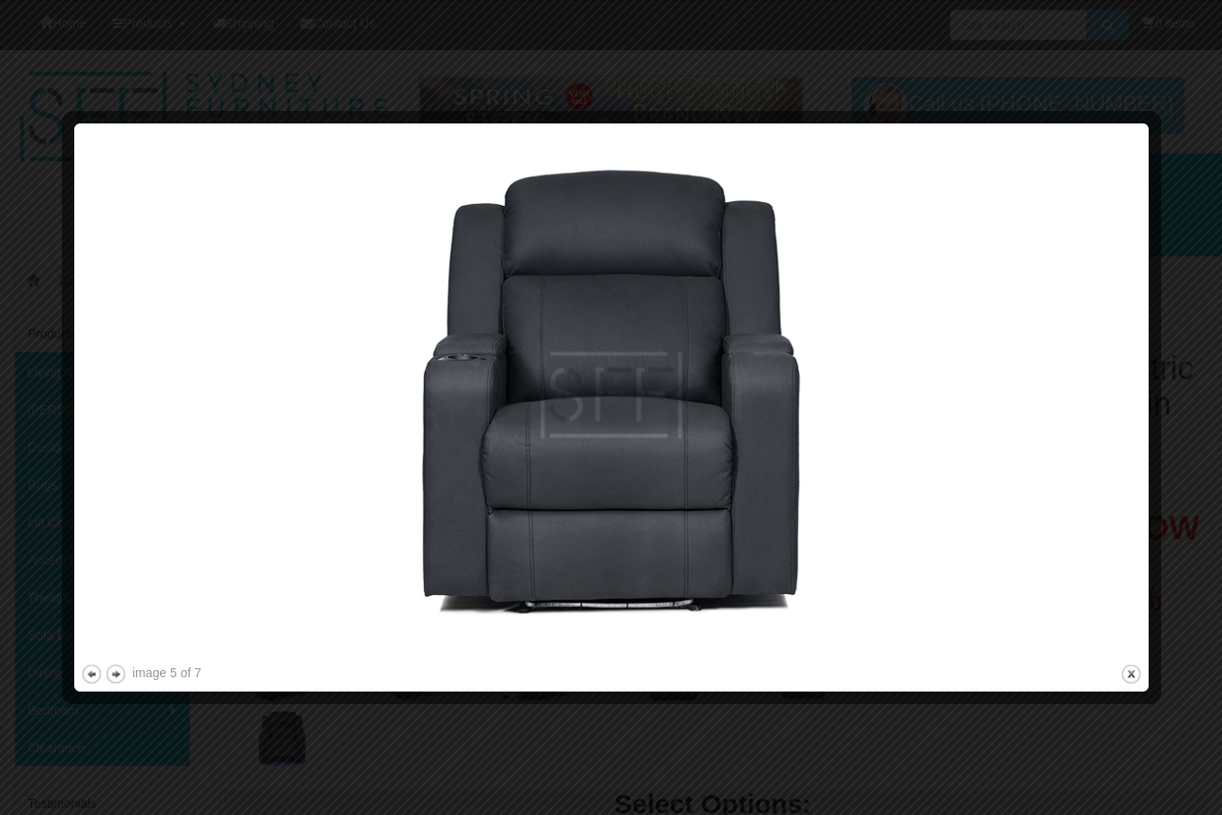
click at [786, 458] on img at bounding box center [612, 395] width 1062 height 531
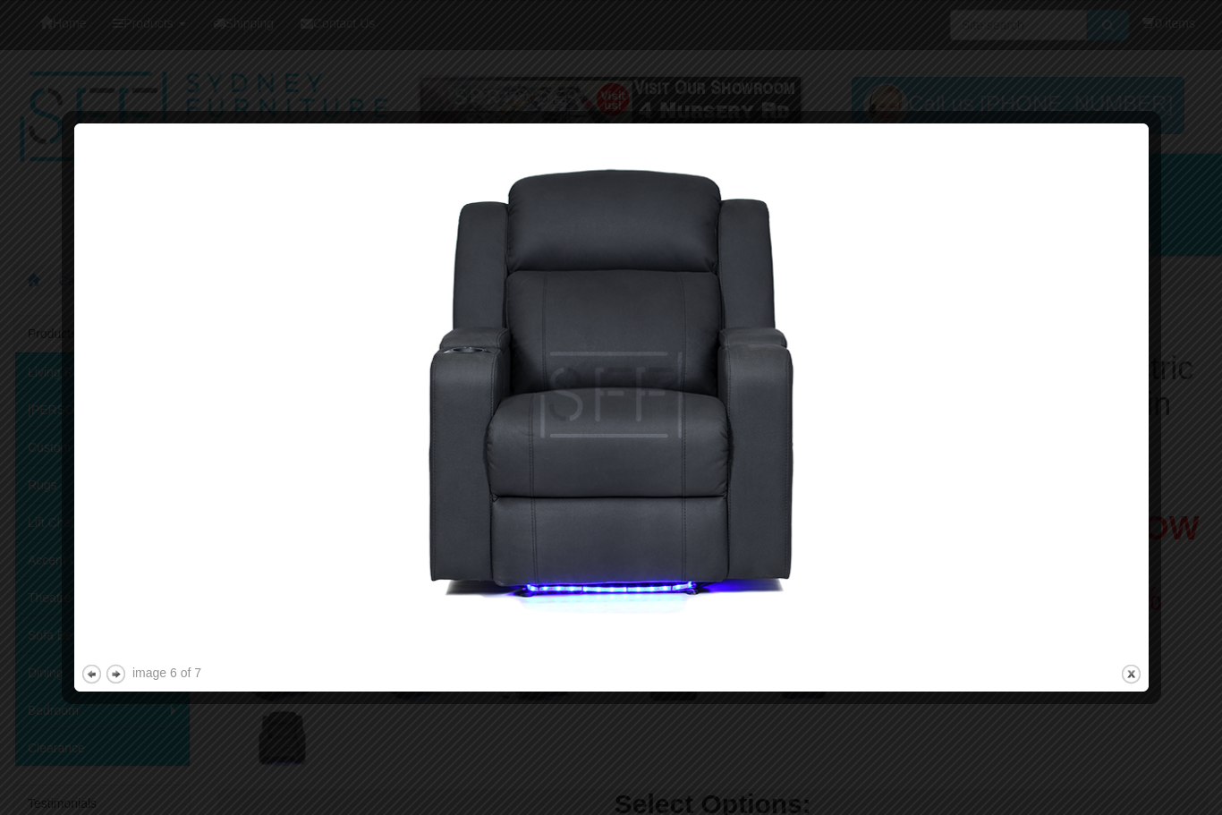
click at [782, 457] on img at bounding box center [612, 395] width 1062 height 531
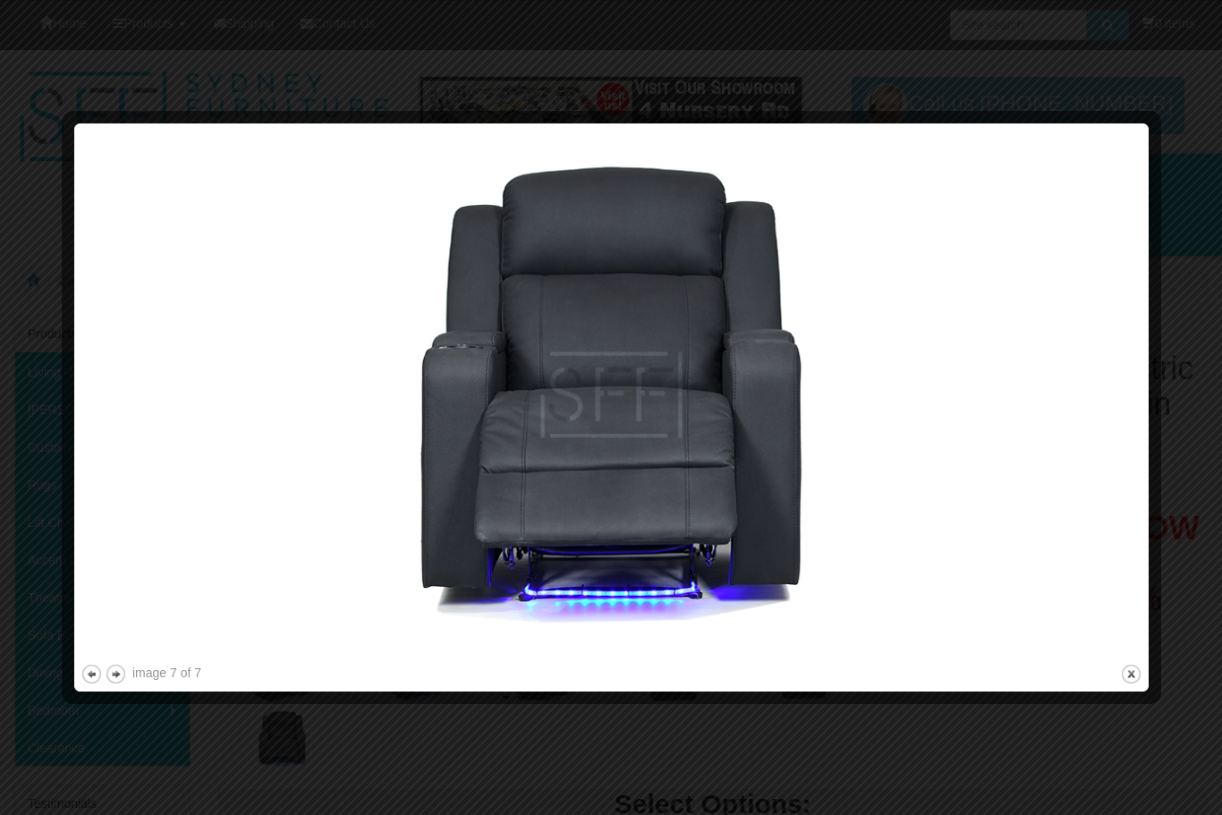
click at [790, 453] on img at bounding box center [612, 395] width 1062 height 531
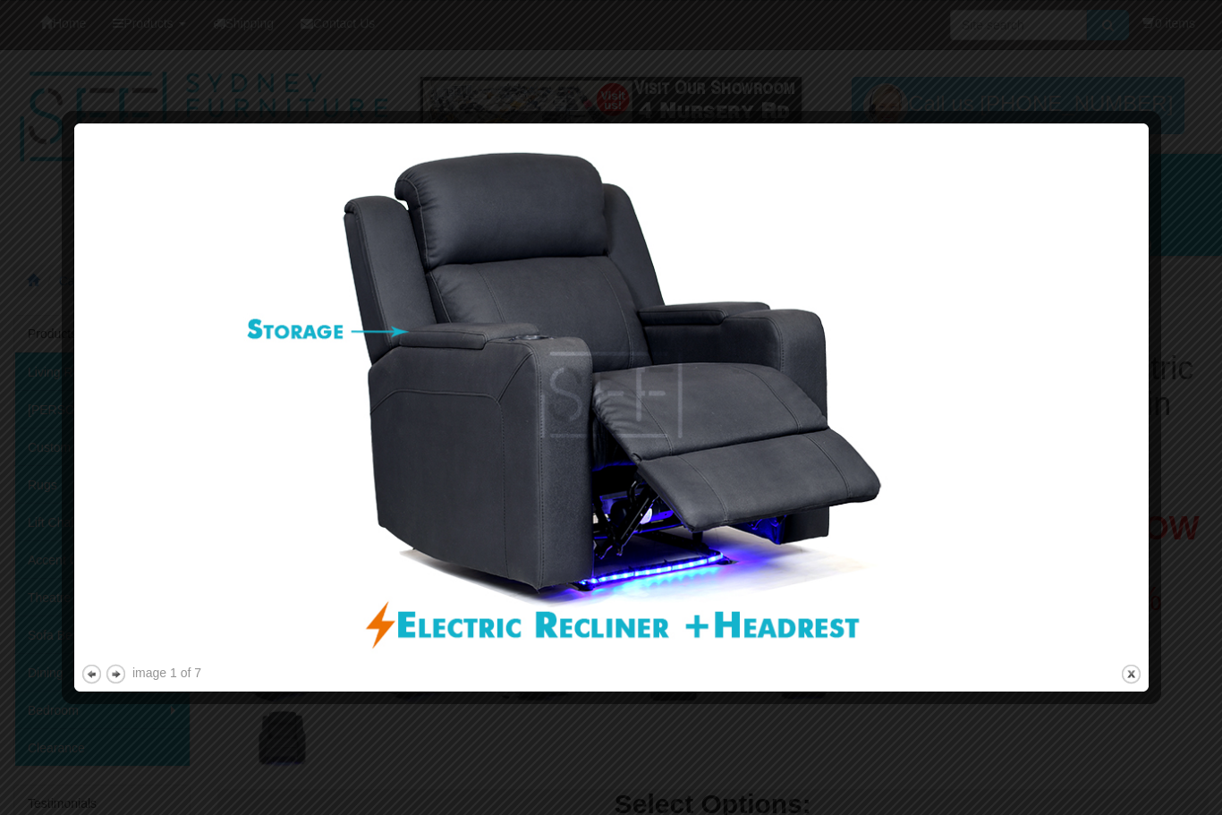
click at [792, 452] on img at bounding box center [612, 395] width 1062 height 531
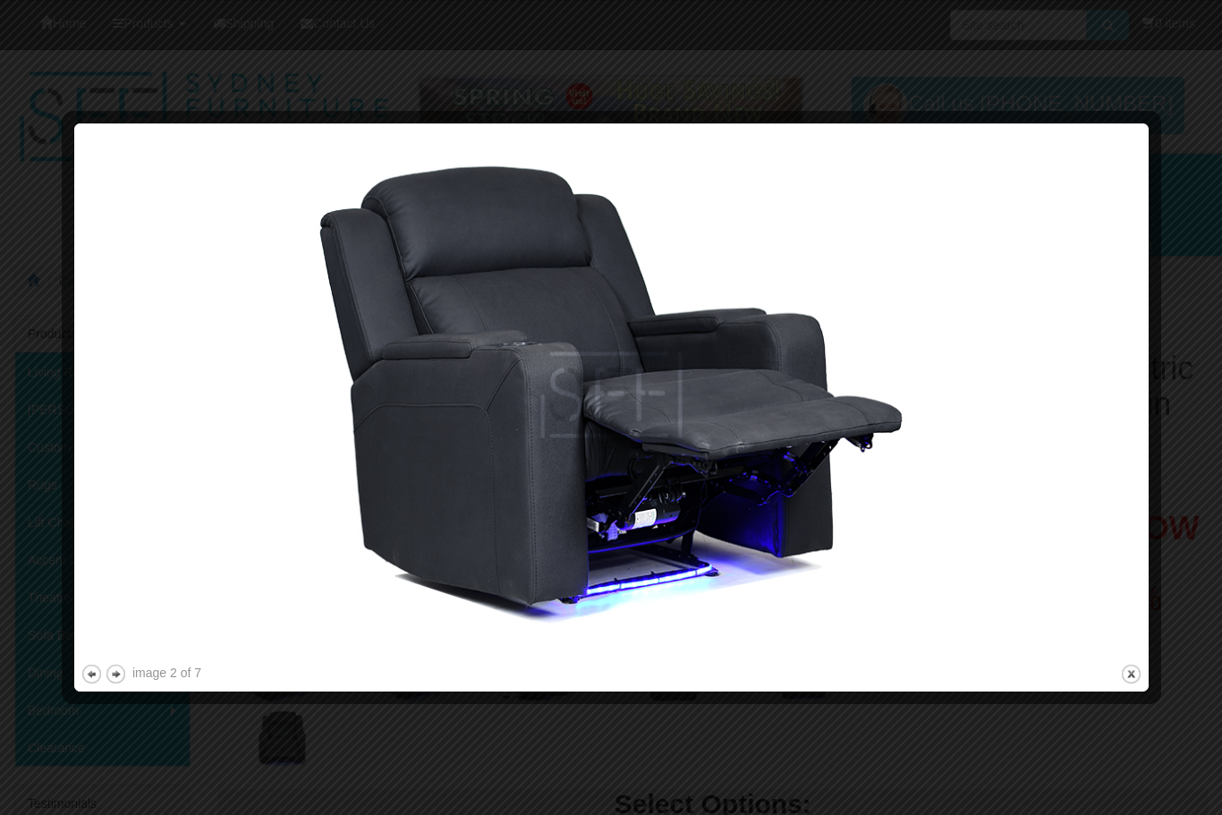
click at [1112, 677] on div "image 2 of 7 previous next close" at bounding box center [612, 408] width 1062 height 556
click at [1142, 670] on button "close" at bounding box center [1131, 674] width 22 height 22
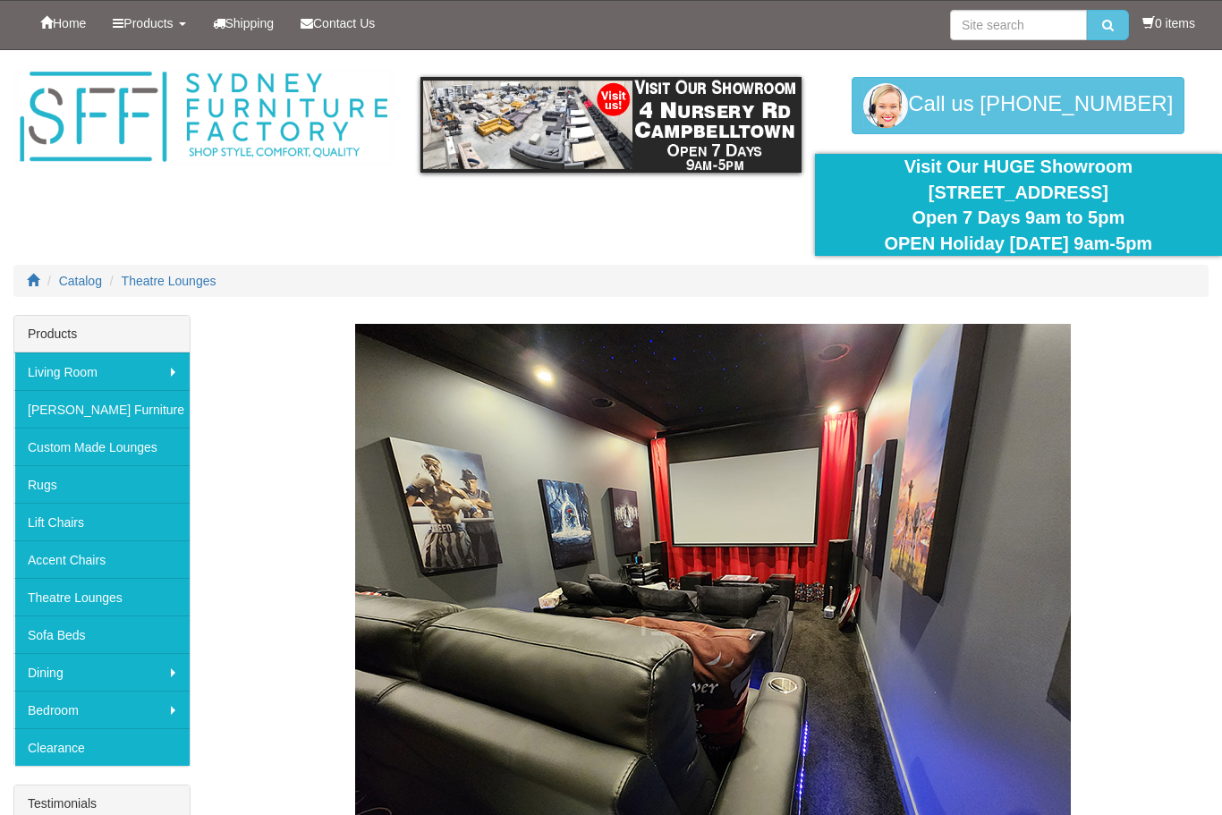
scroll to position [829, 0]
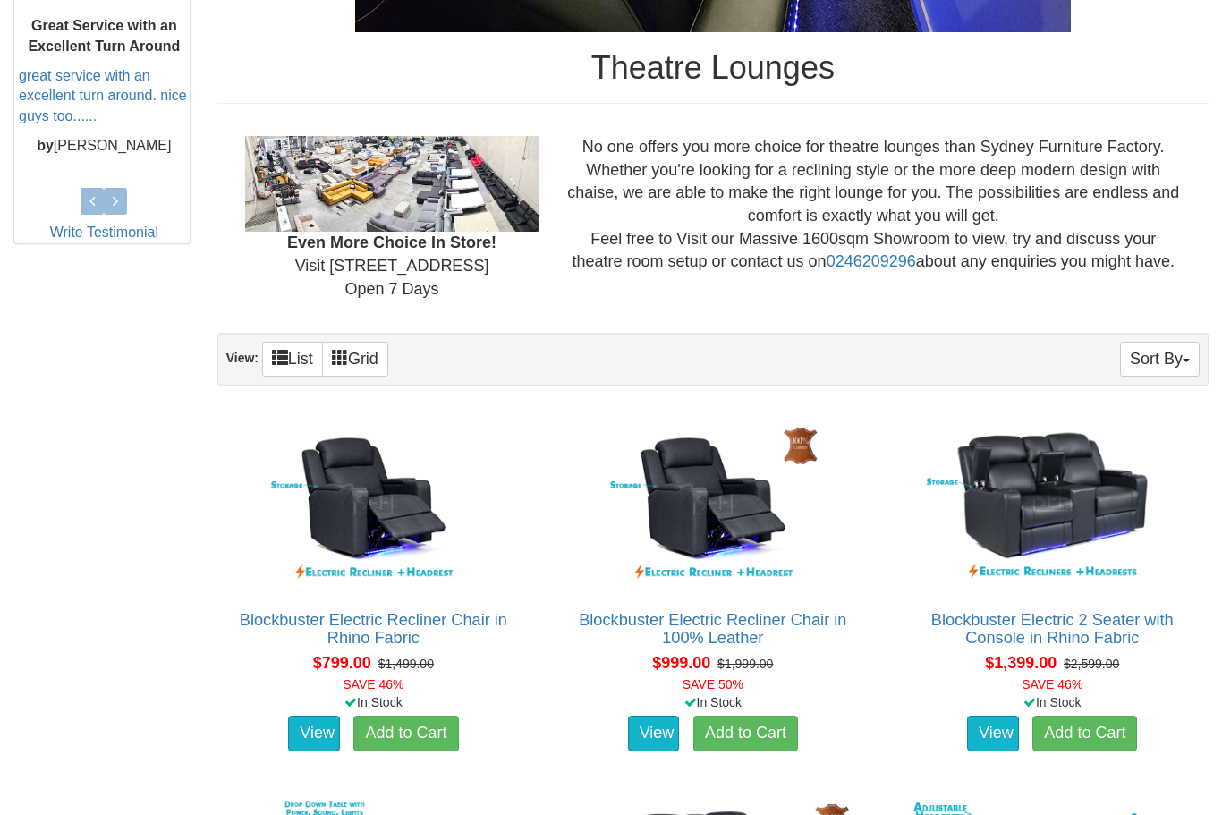
click at [707, 525] on img at bounding box center [712, 502] width 293 height 179
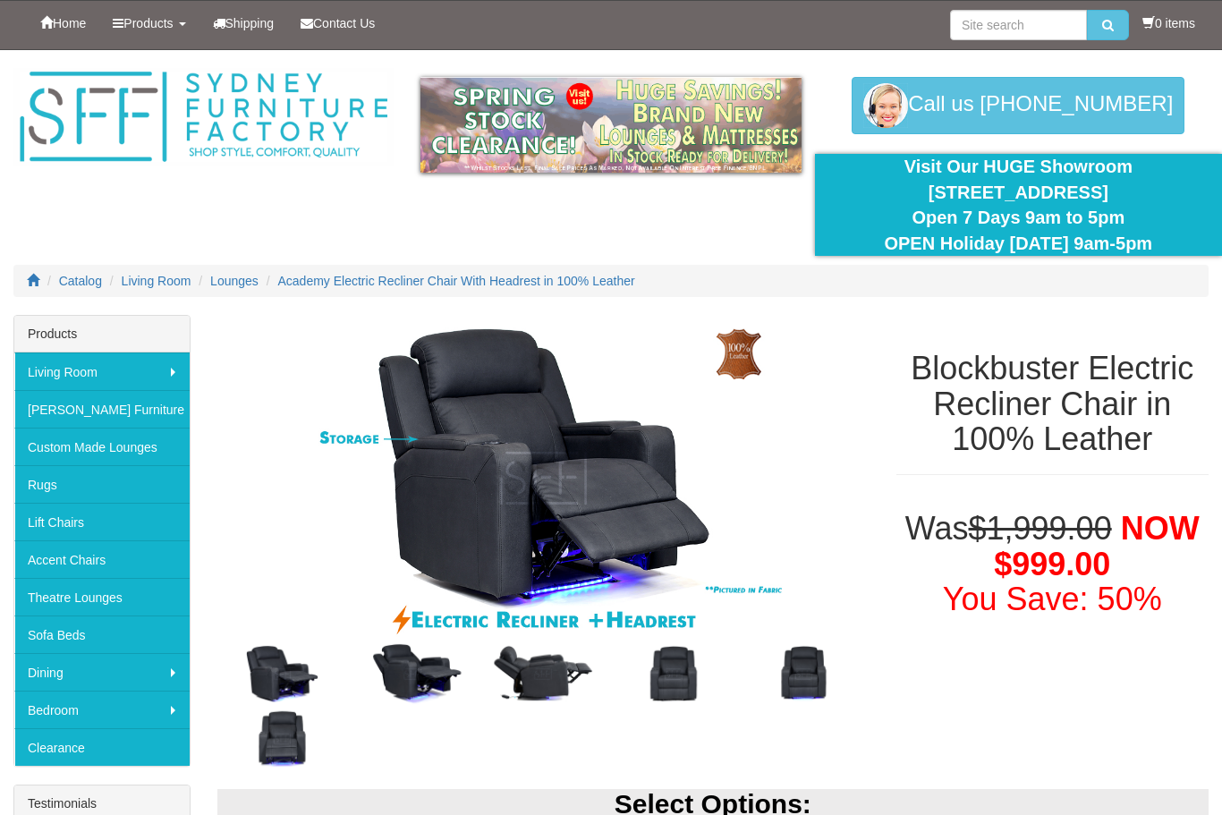
click at [437, 678] on img at bounding box center [412, 674] width 131 height 65
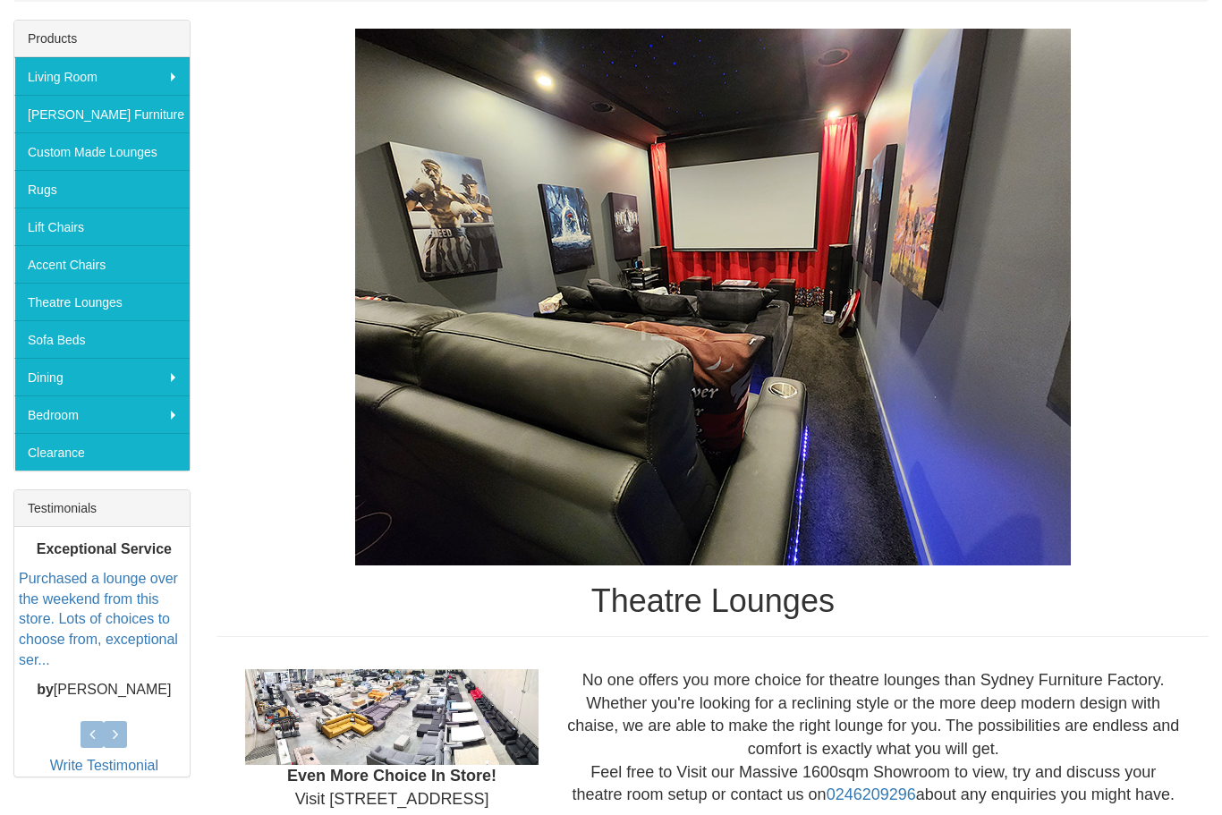
scroll to position [272, 0]
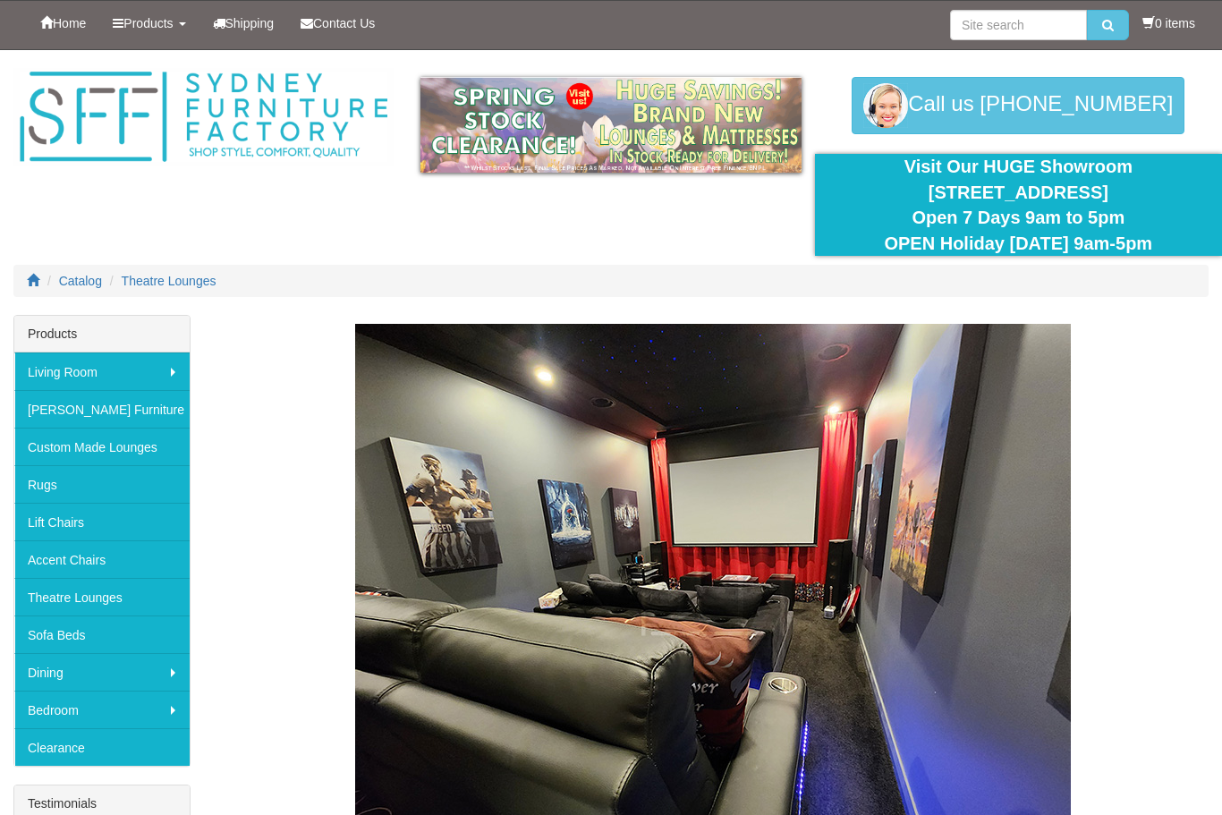
scroll to position [948, 0]
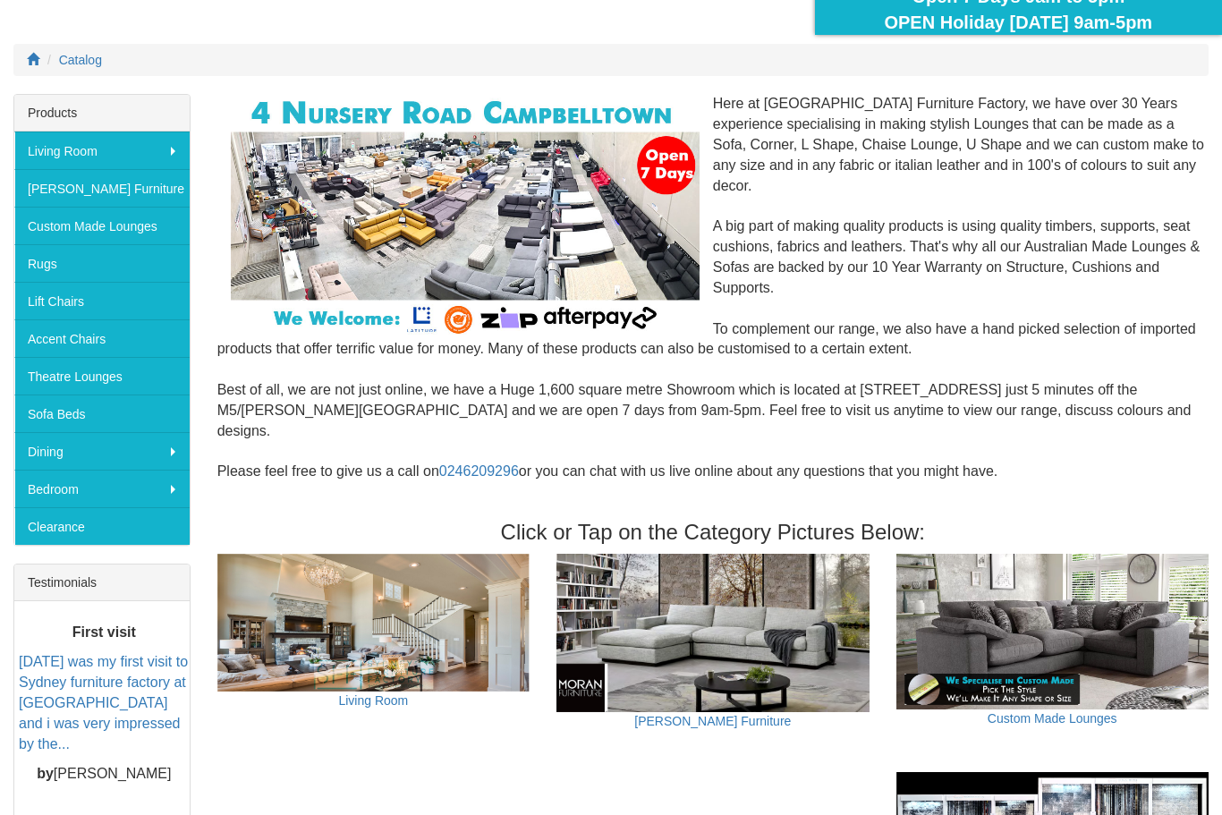
scroll to position [214, 0]
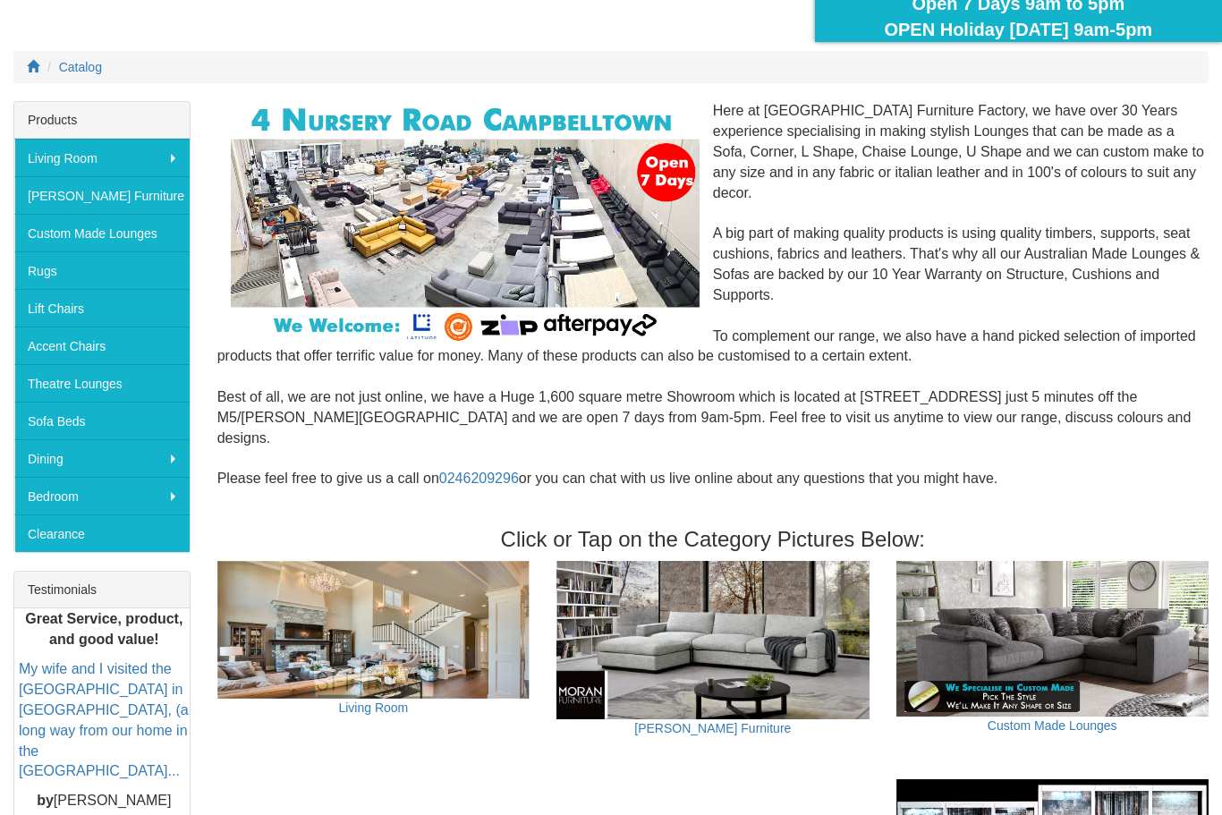
click at [61, 380] on link "Theatre Lounges" at bounding box center [101, 383] width 175 height 38
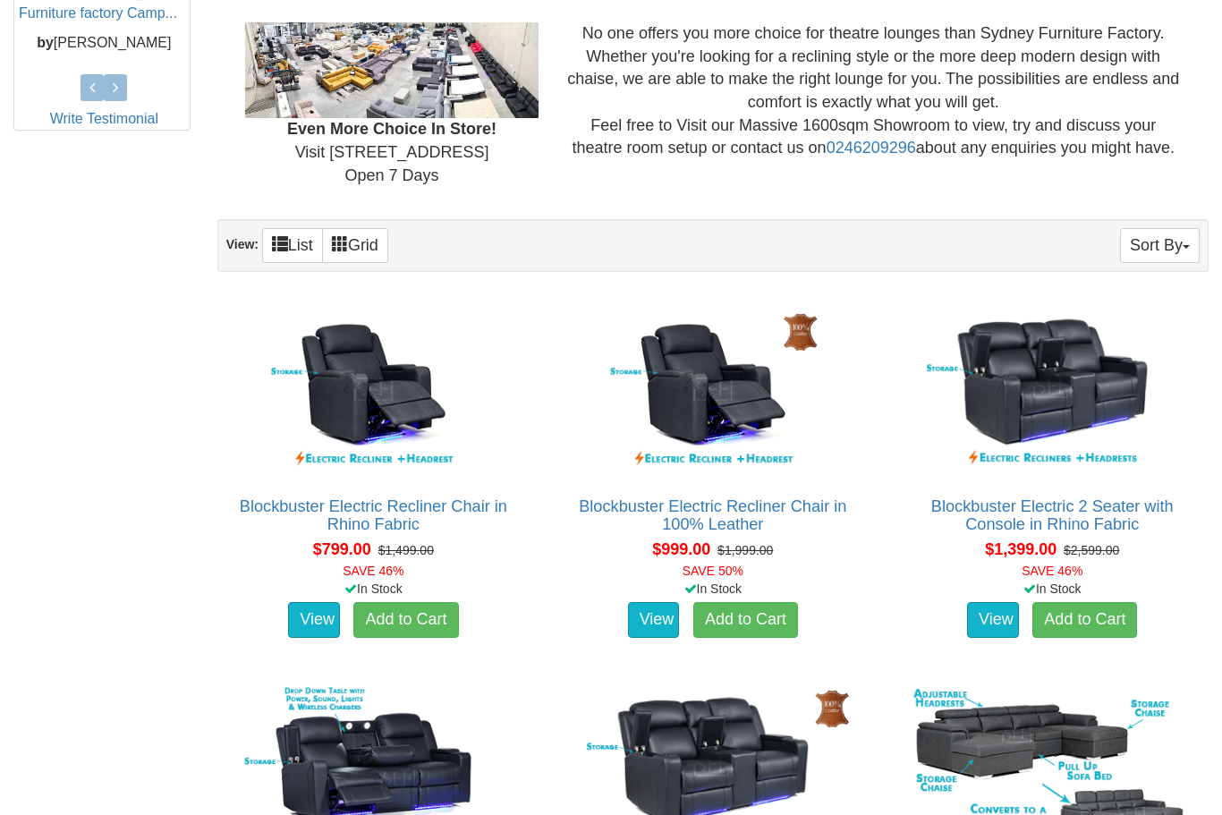
scroll to position [955, 0]
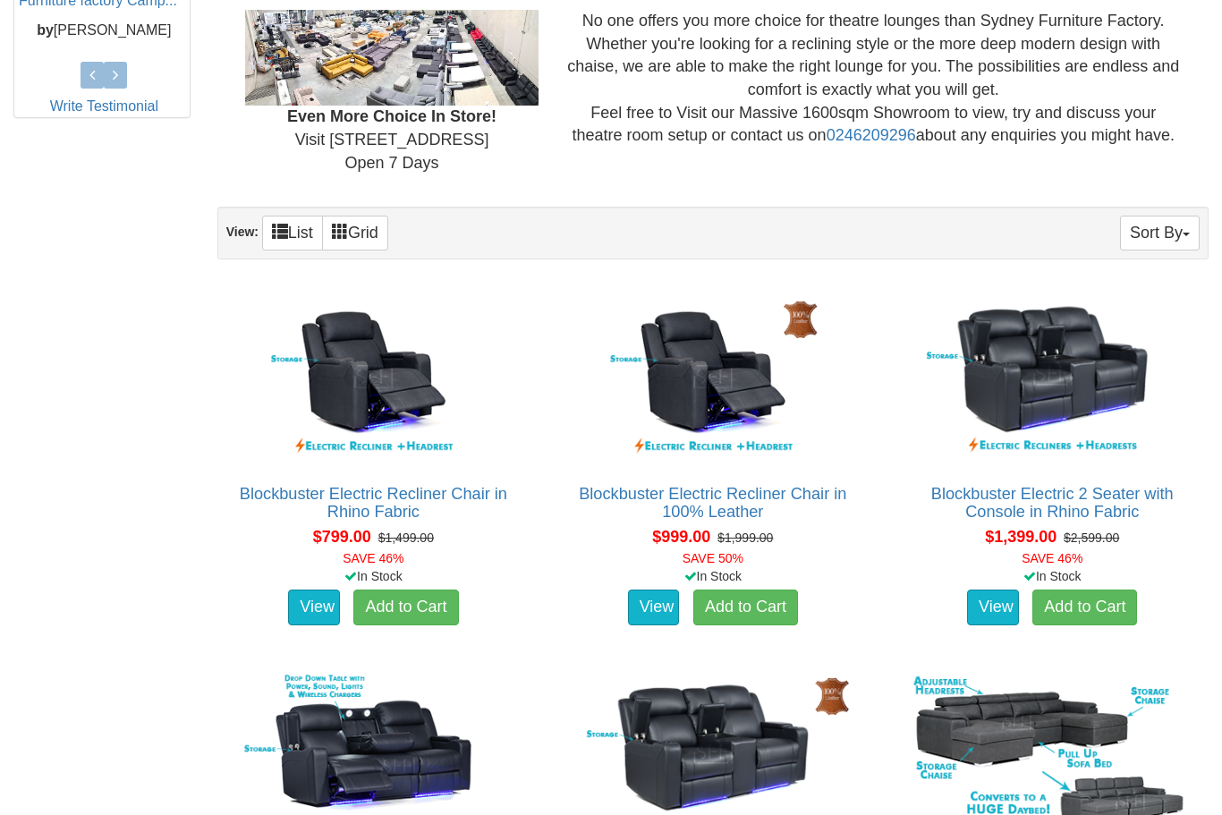
click at [672, 404] on img at bounding box center [712, 376] width 293 height 179
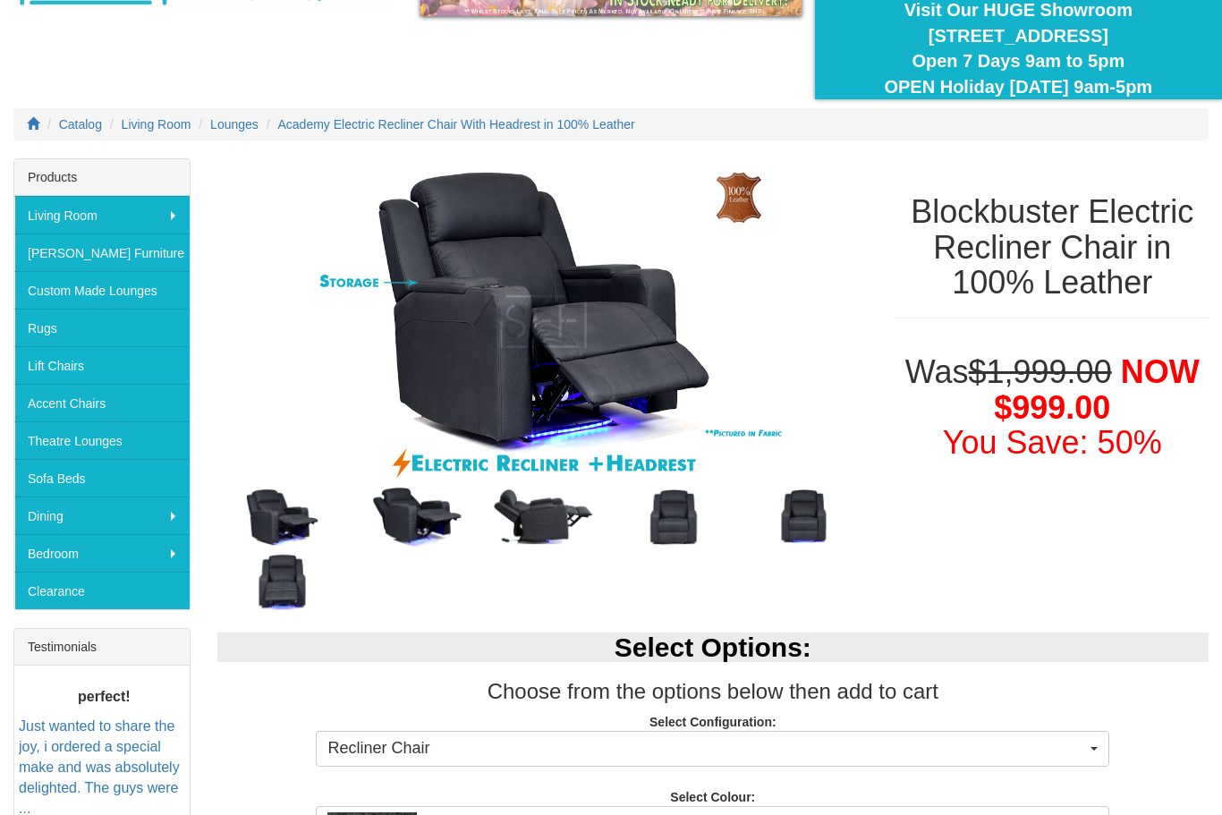
scroll to position [139, 0]
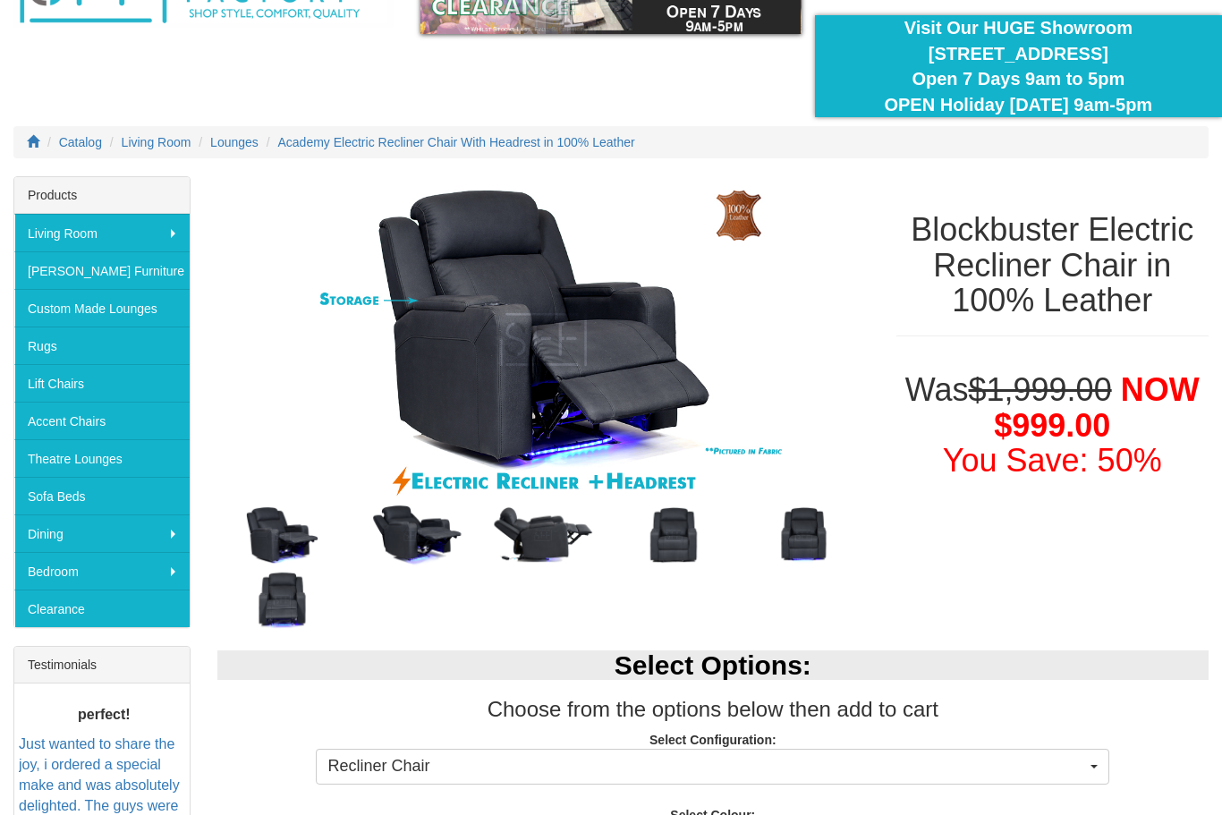
click at [542, 375] on img at bounding box center [543, 339] width 652 height 326
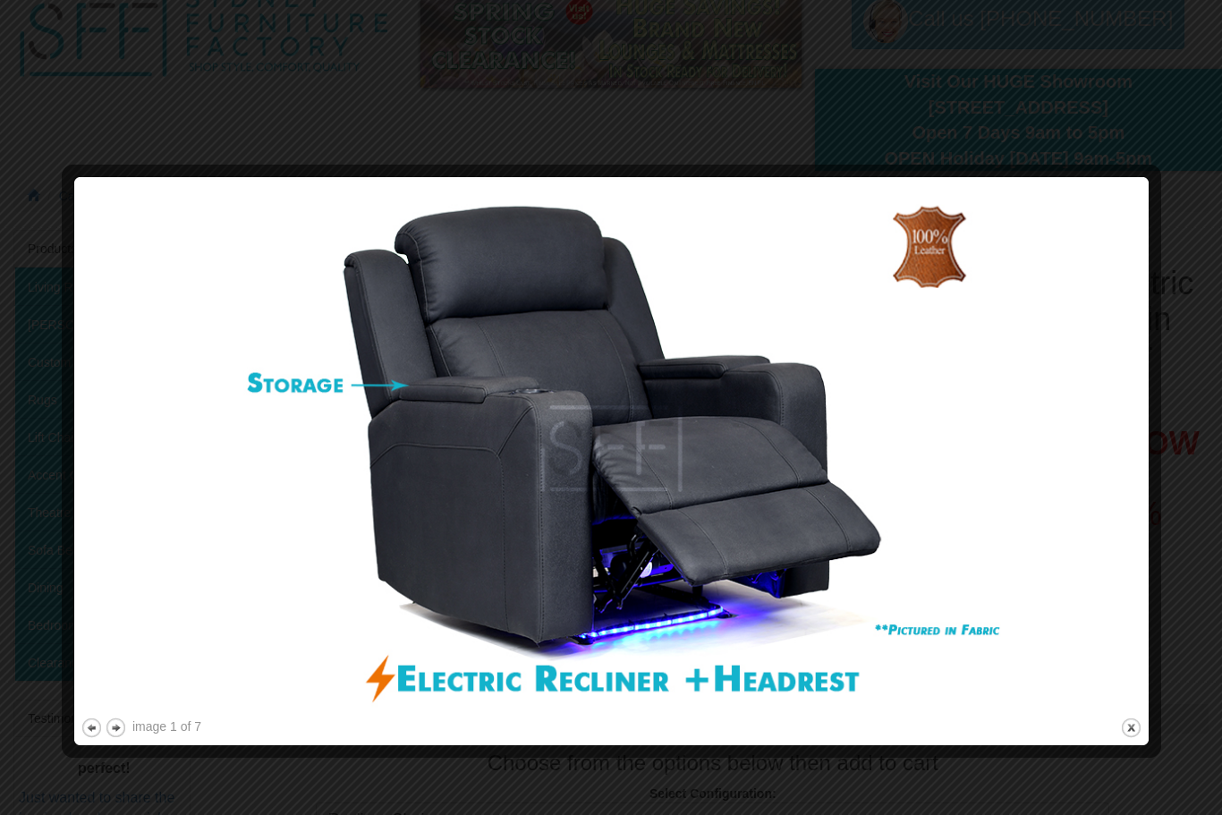
scroll to position [0, 0]
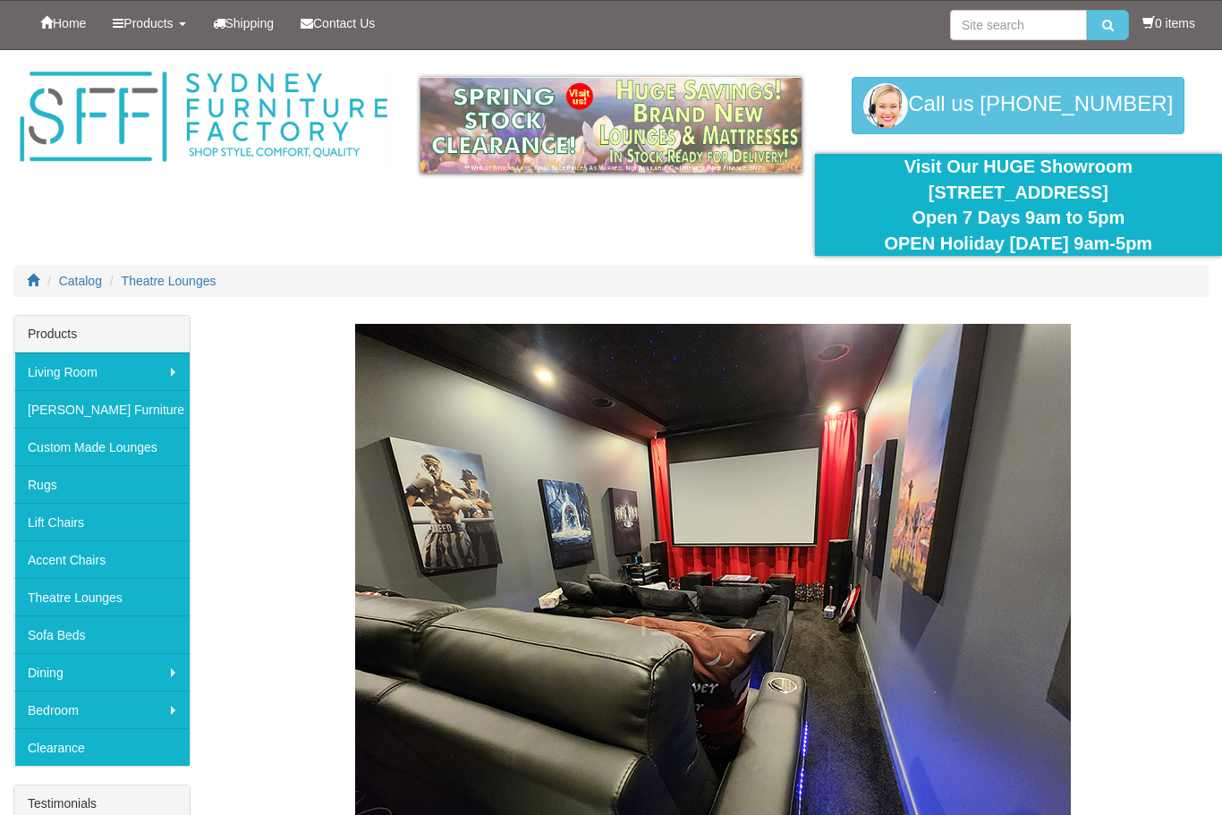
scroll to position [1015, 0]
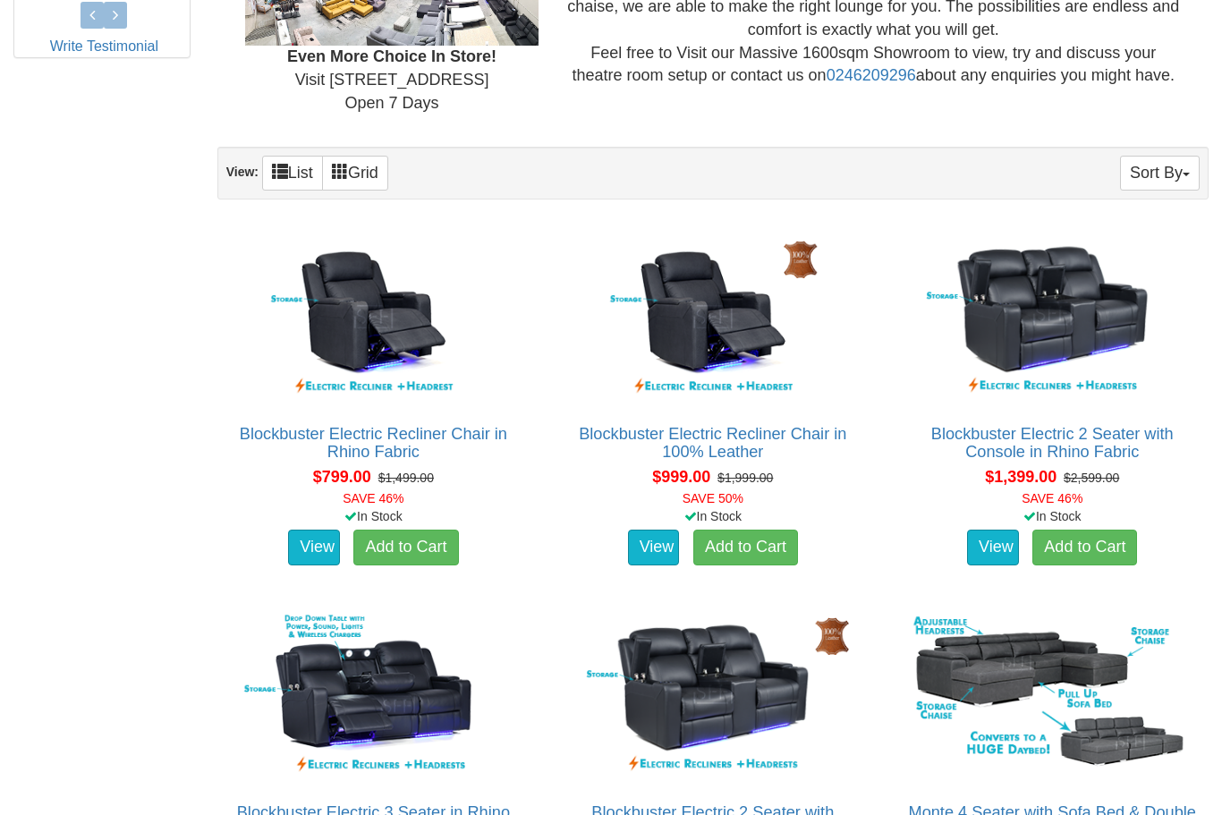
click at [703, 335] on img at bounding box center [712, 316] width 293 height 179
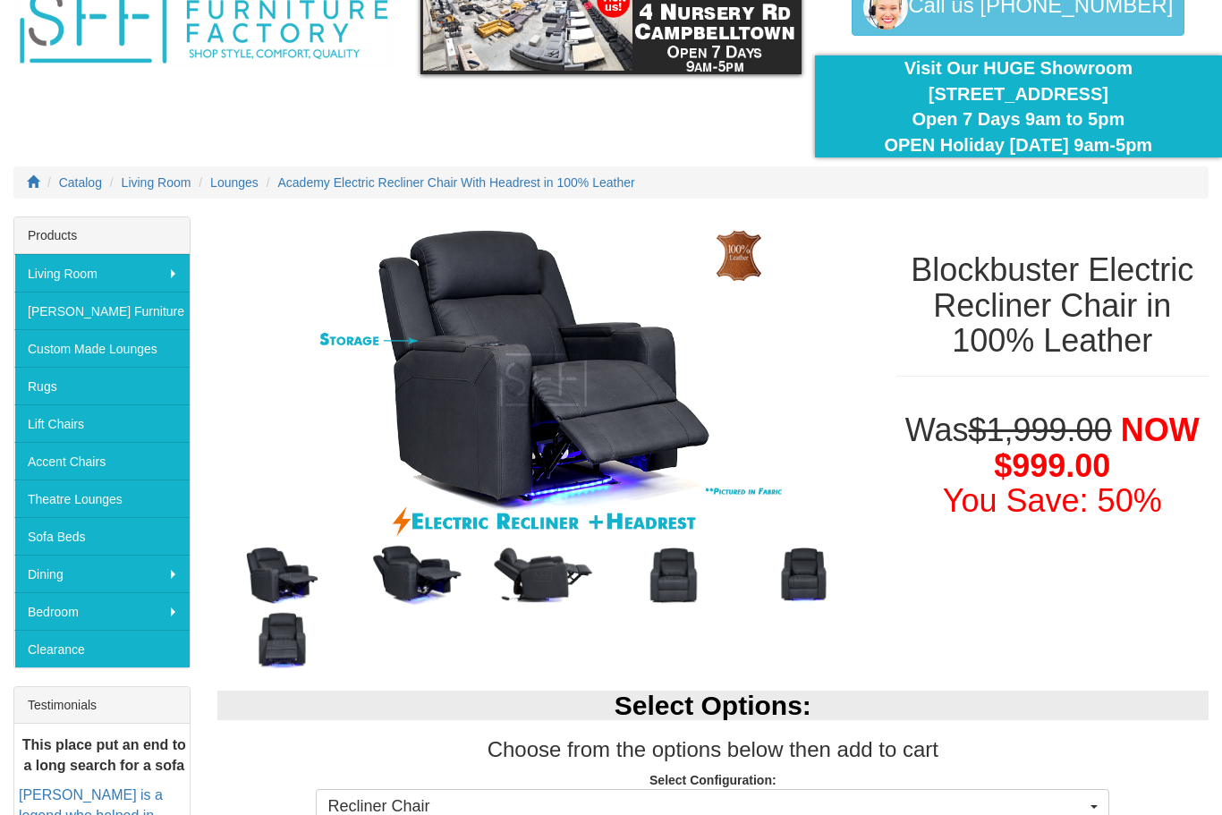
scroll to position [100, 0]
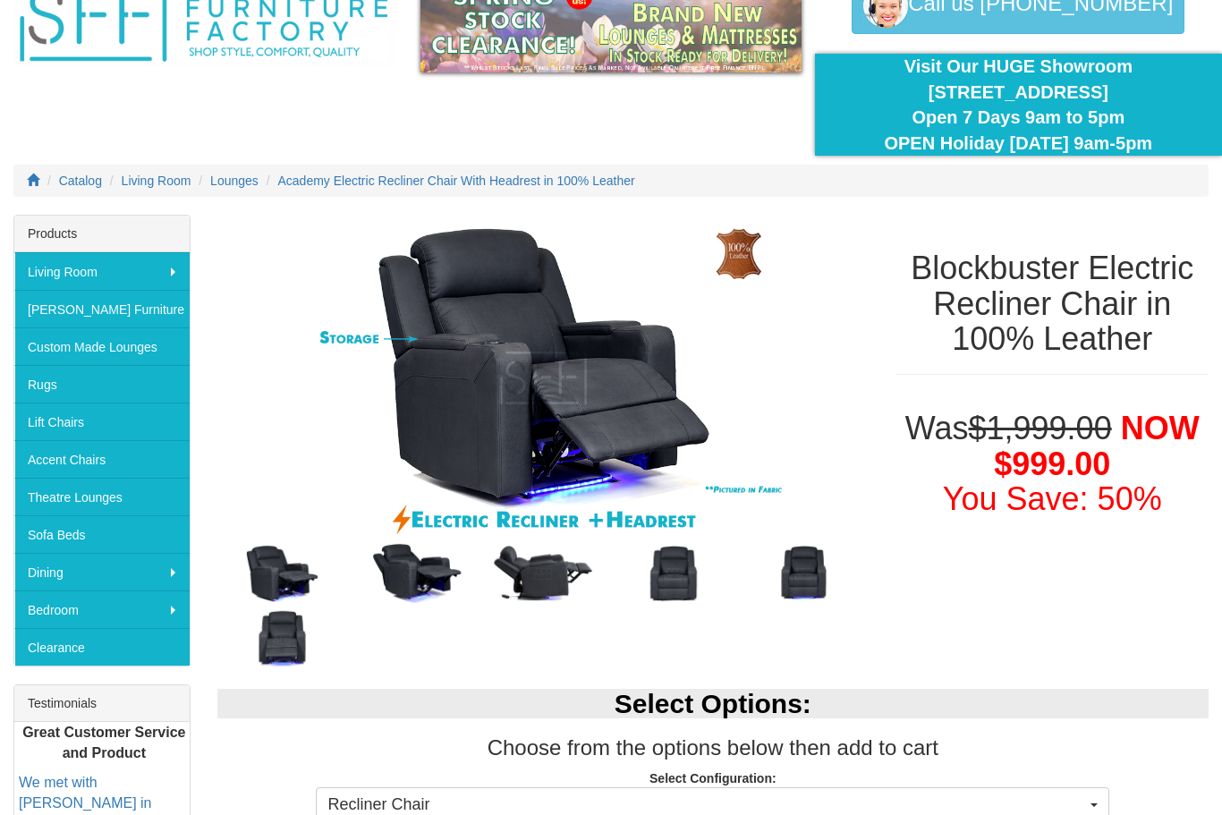
click at [547, 582] on img at bounding box center [543, 573] width 131 height 65
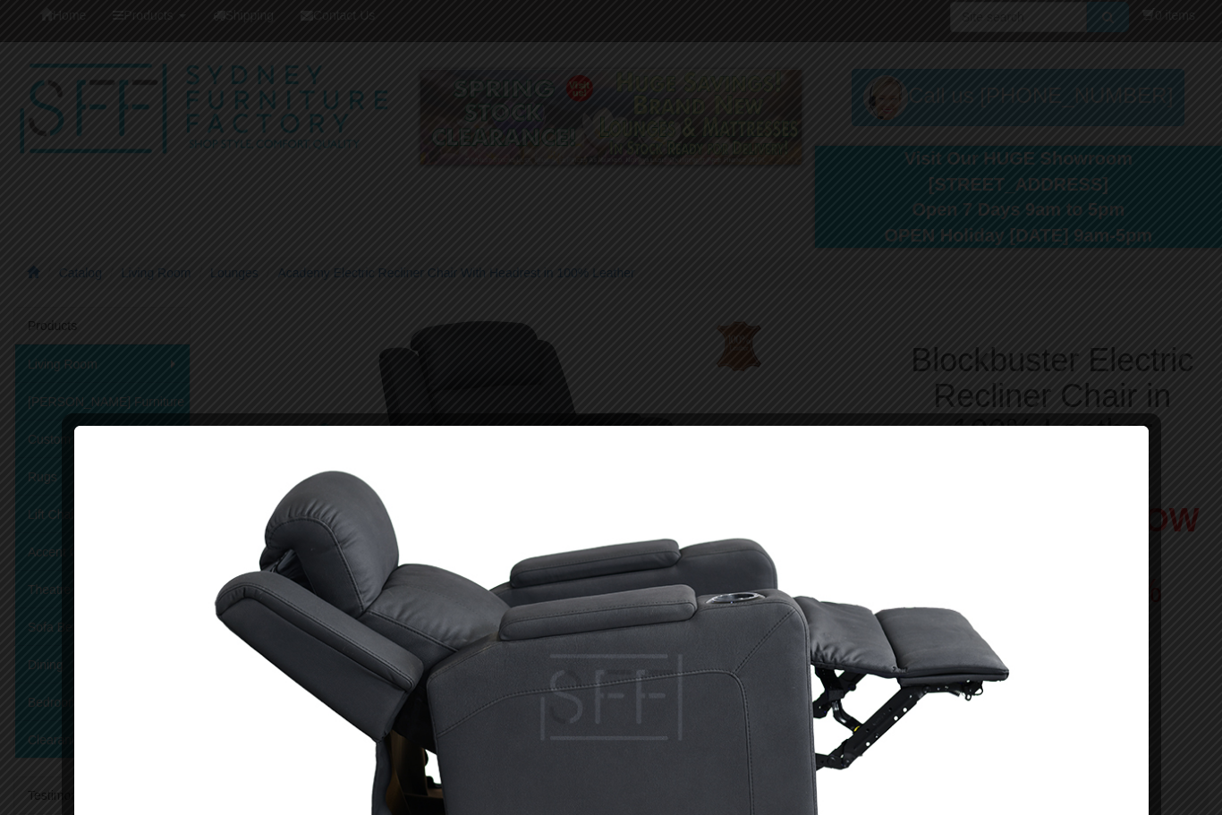
scroll to position [0, 0]
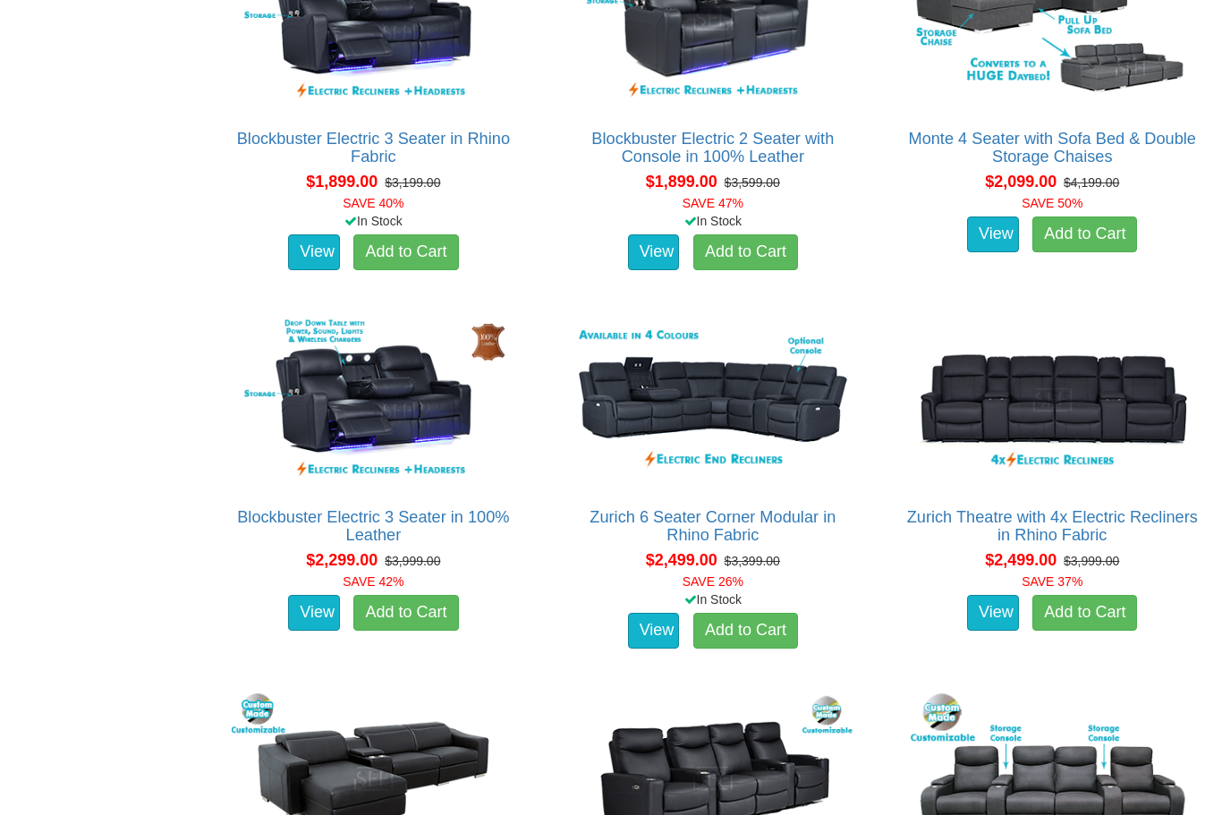
scroll to position [1687, 0]
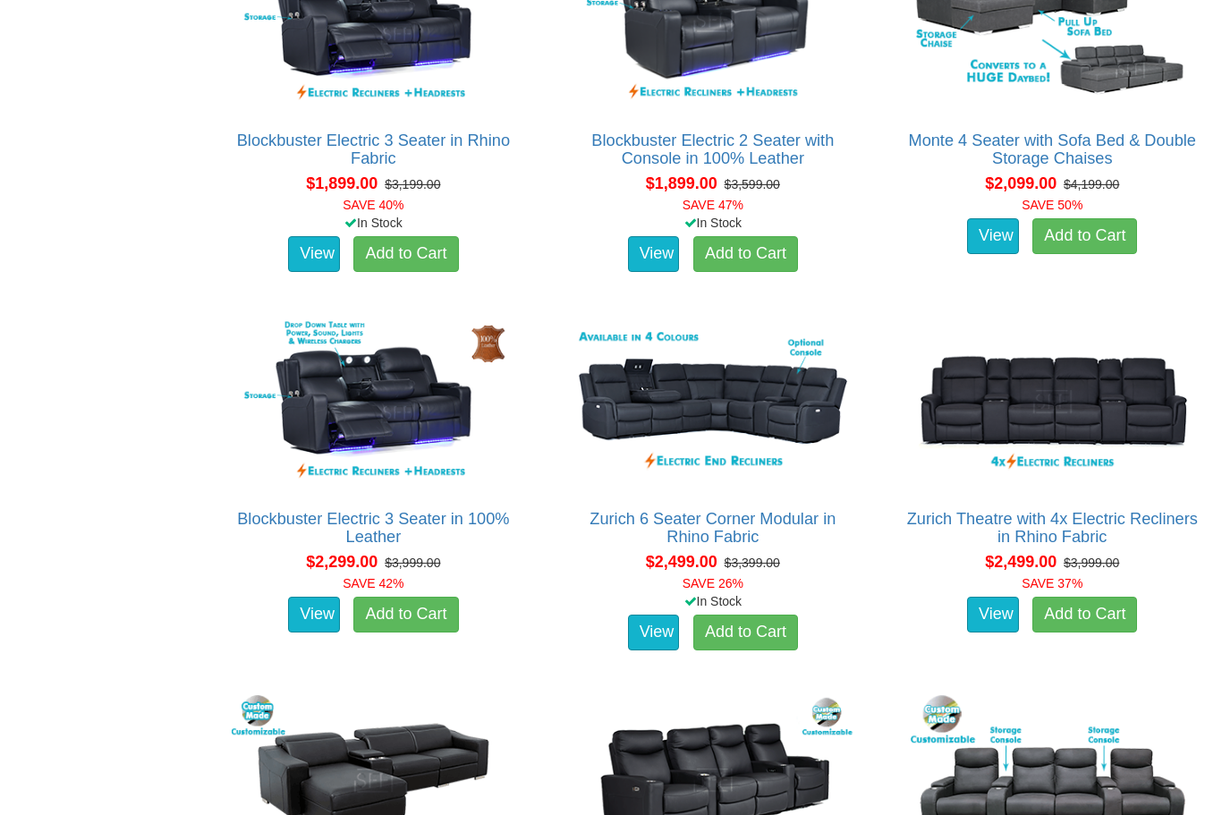
click at [308, 377] on img at bounding box center [373, 401] width 293 height 179
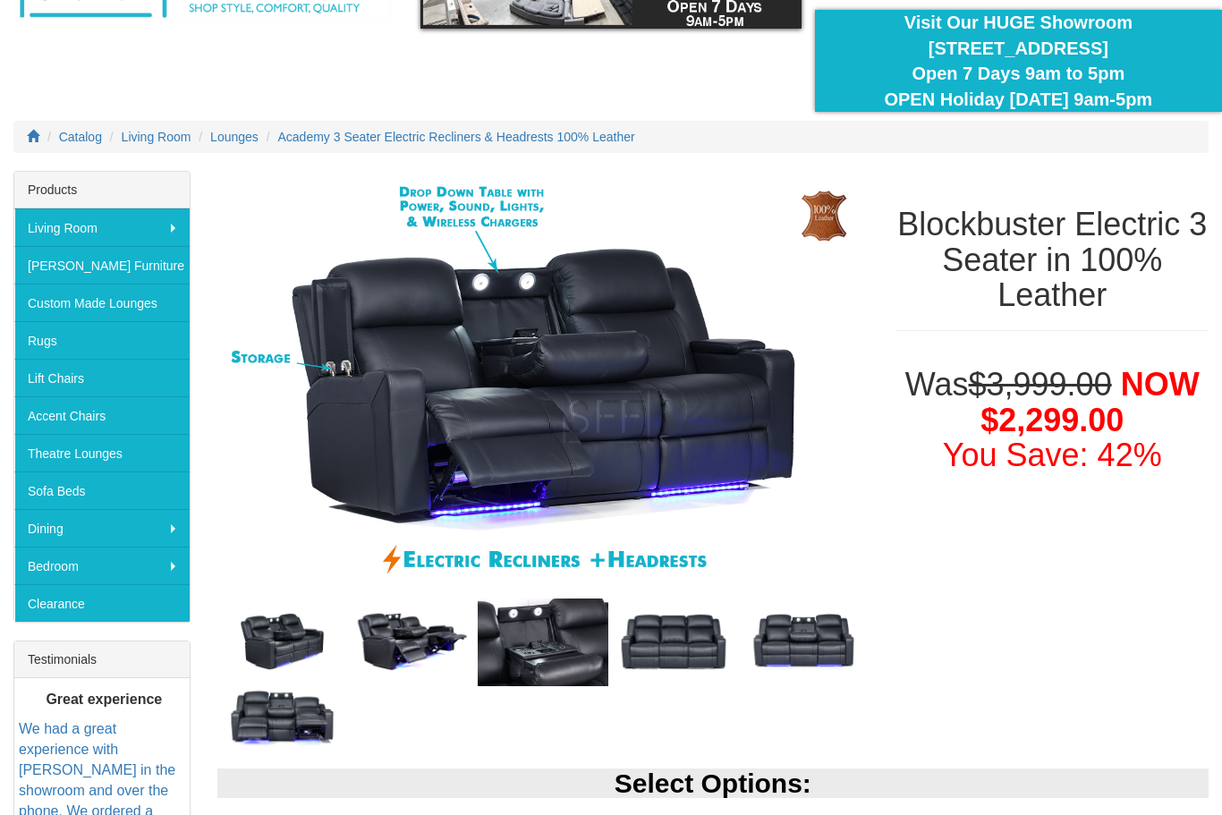
scroll to position [128, 0]
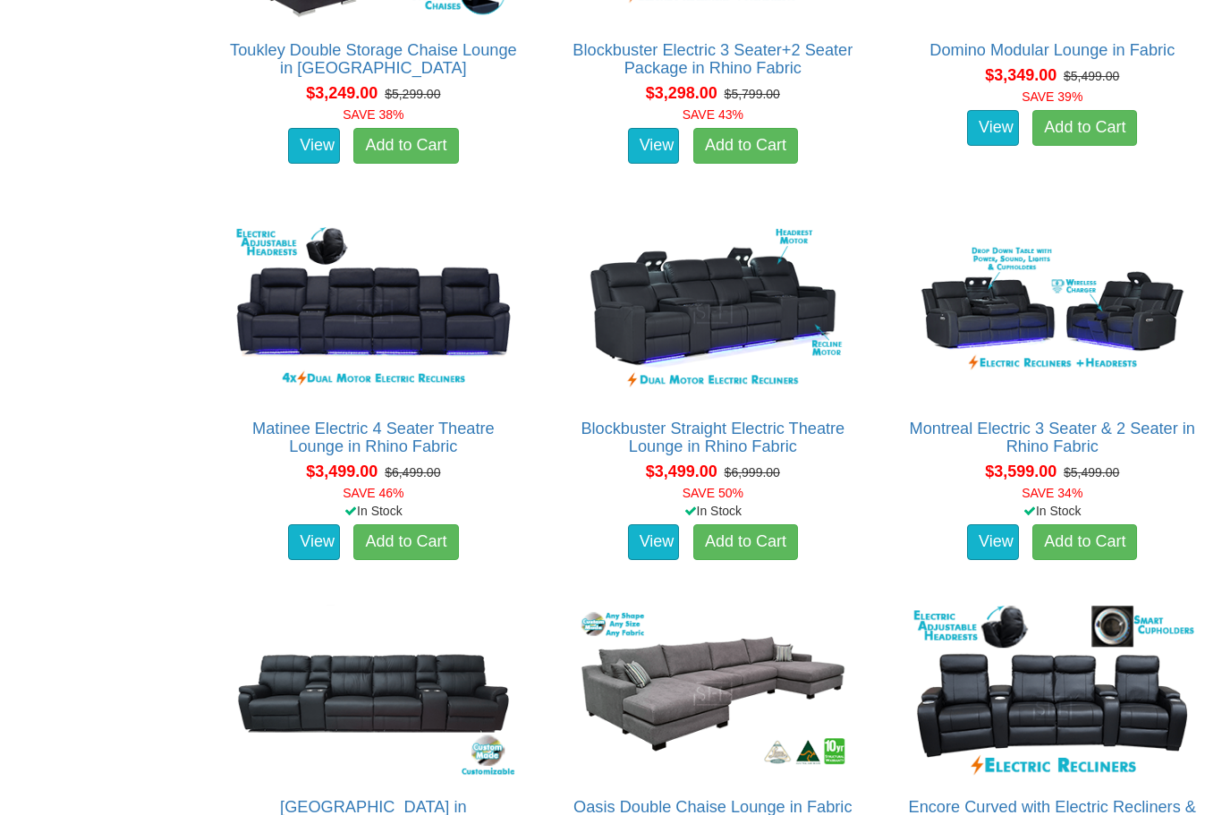
scroll to position [3291, 0]
